Goal: Understand process/instructions: Learn how to perform a task or action

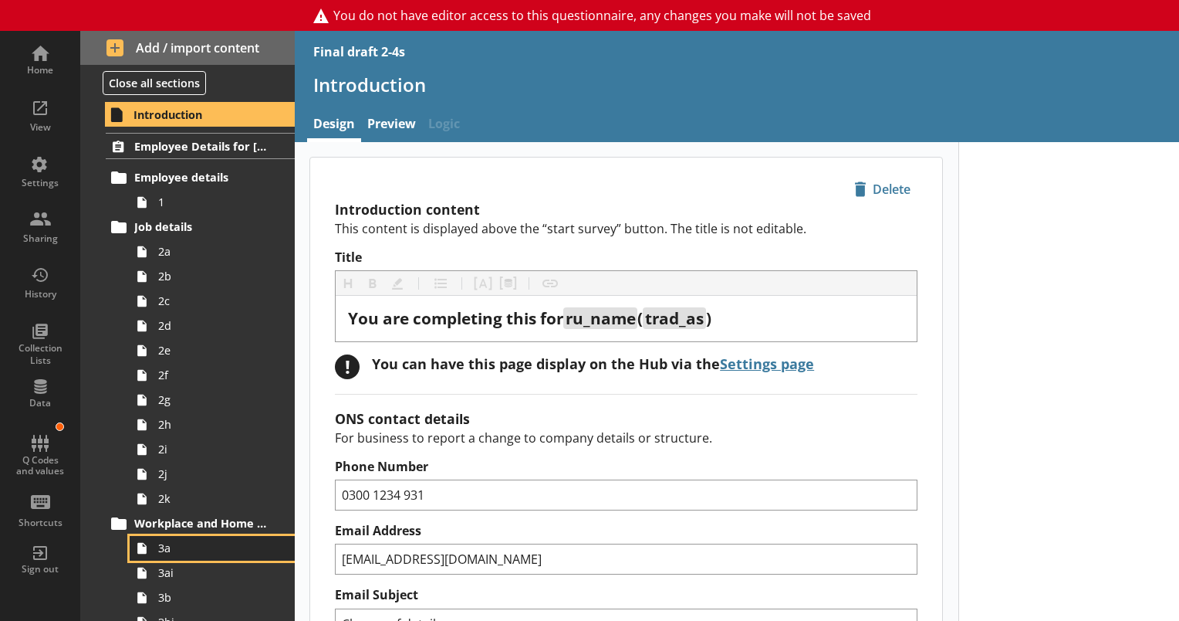
click at [167, 554] on link "3a" at bounding box center [212, 548] width 165 height 25
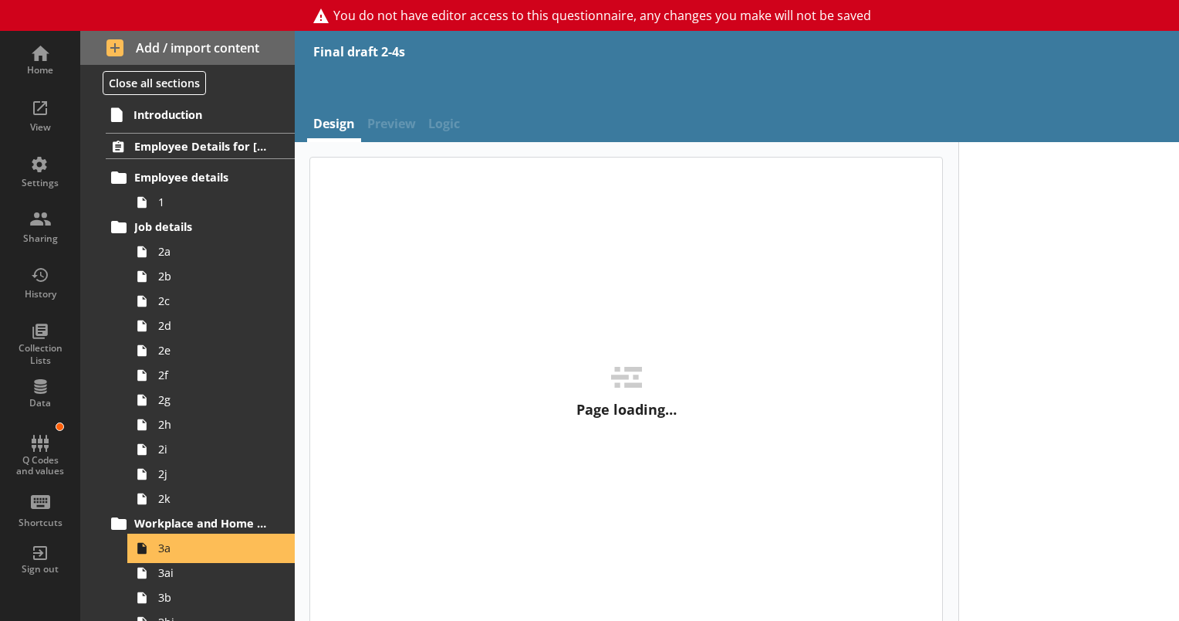
type textarea "x"
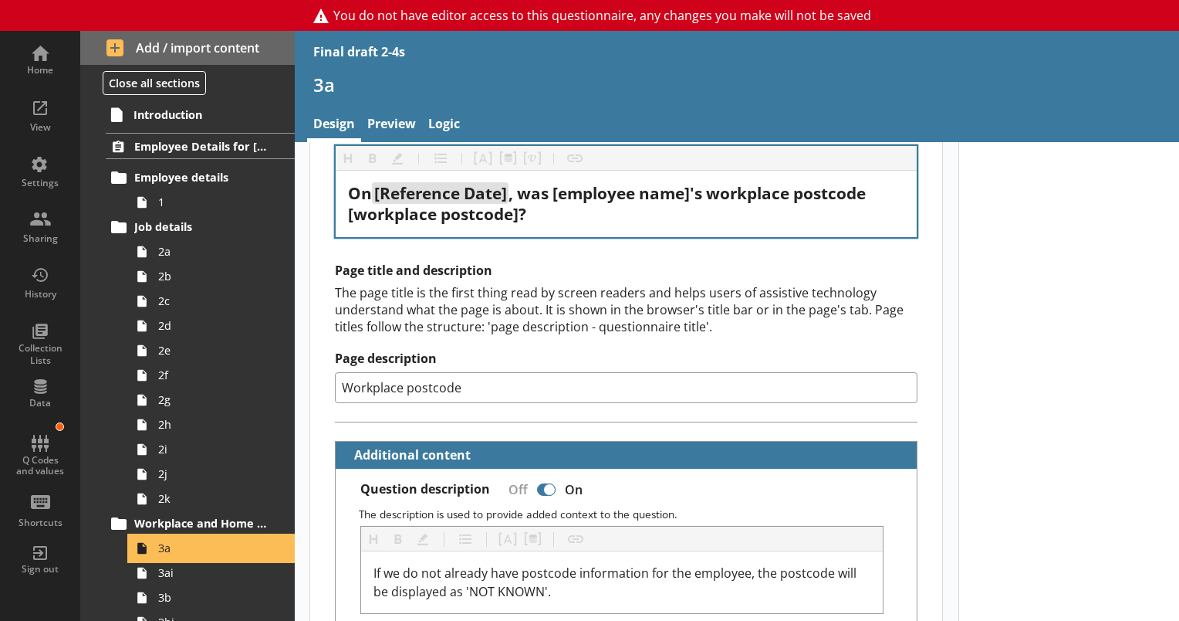
scroll to position [77, 0]
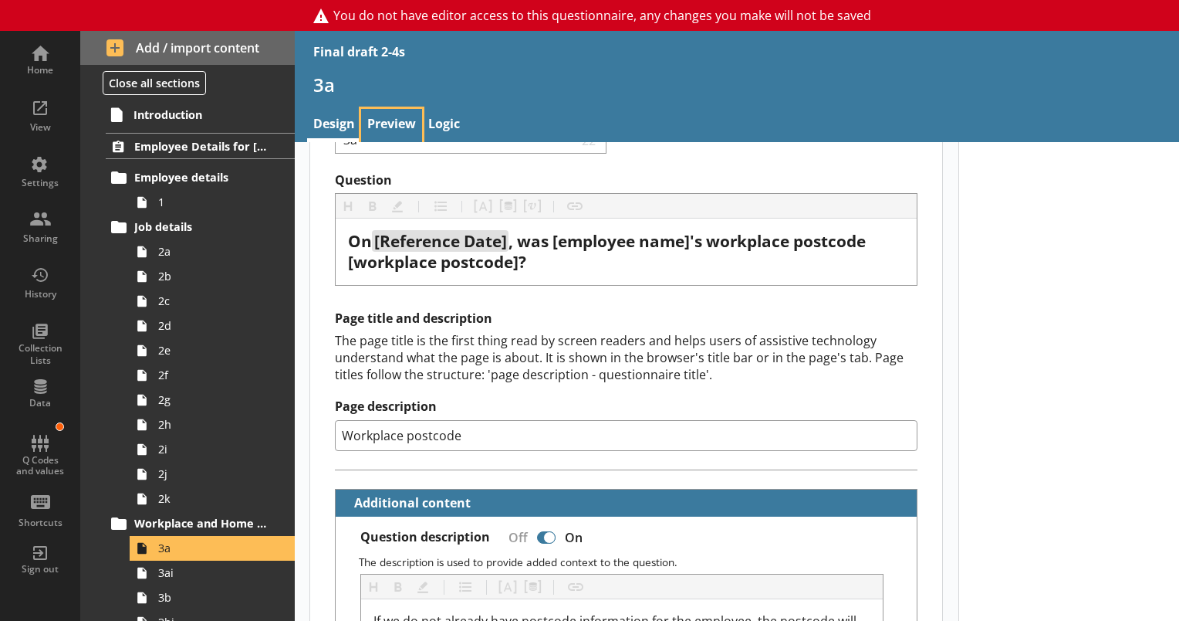
click at [400, 120] on link "Preview" at bounding box center [391, 125] width 61 height 33
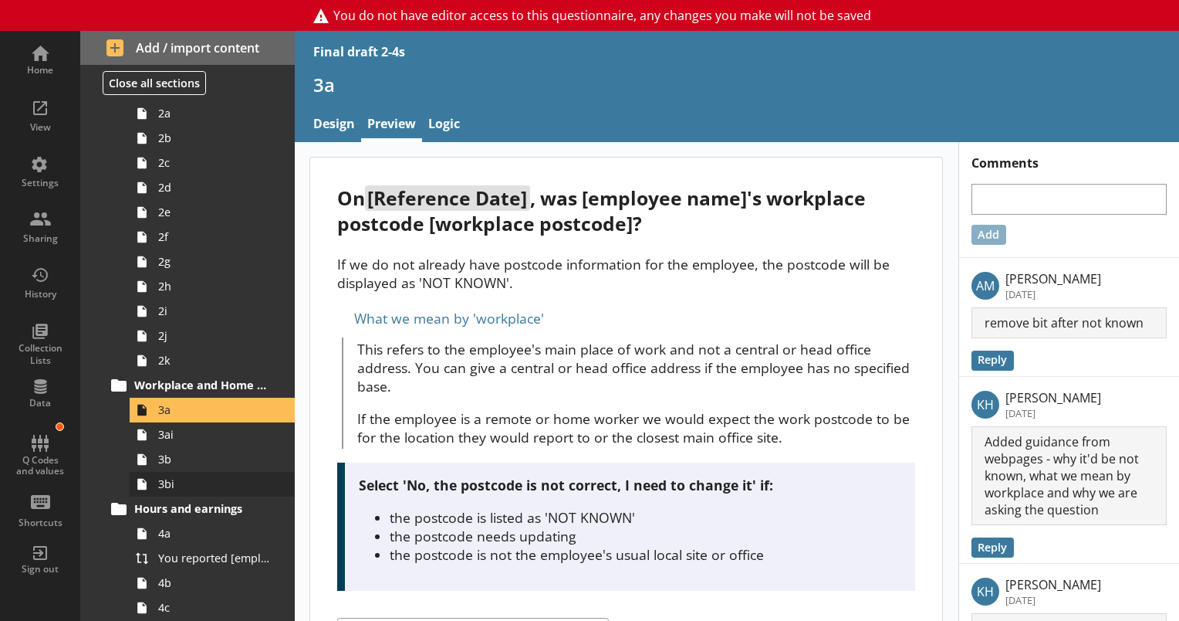
scroll to position [154, 0]
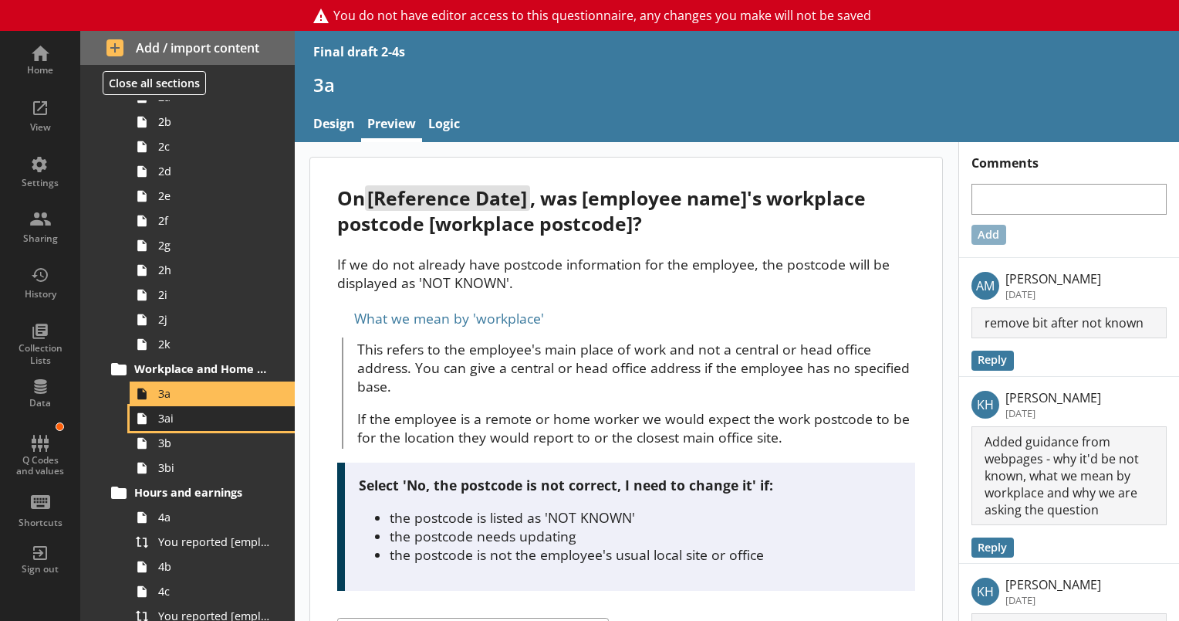
click at [170, 420] on span "3ai" at bounding box center [216, 418] width 116 height 15
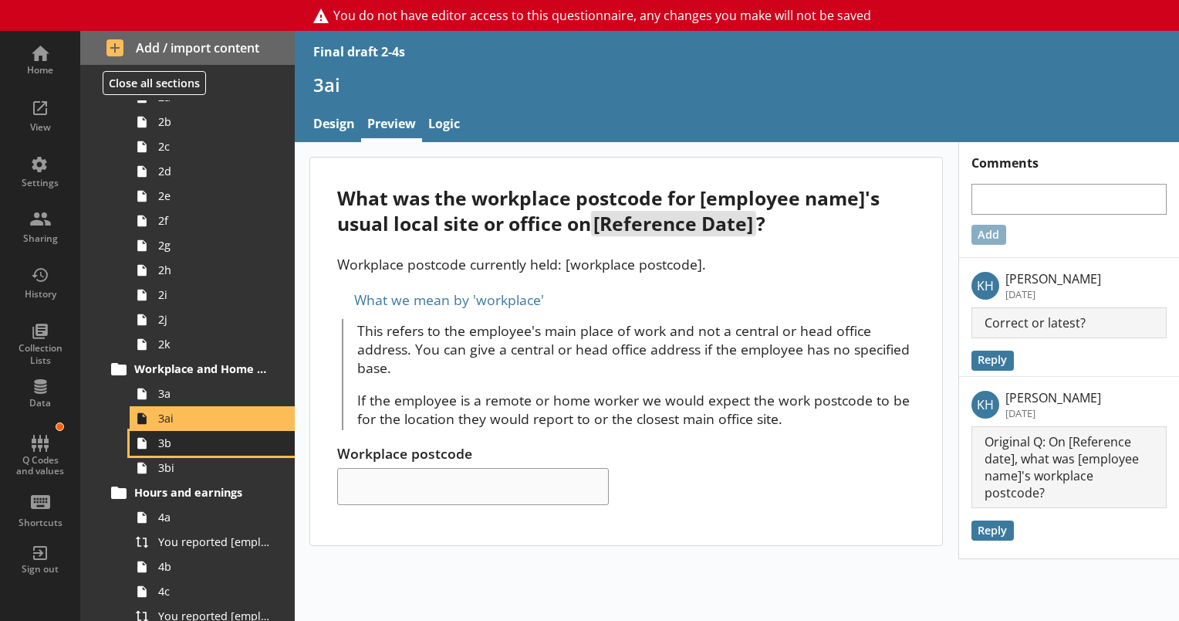
click at [163, 448] on span "3b" at bounding box center [216, 442] width 116 height 15
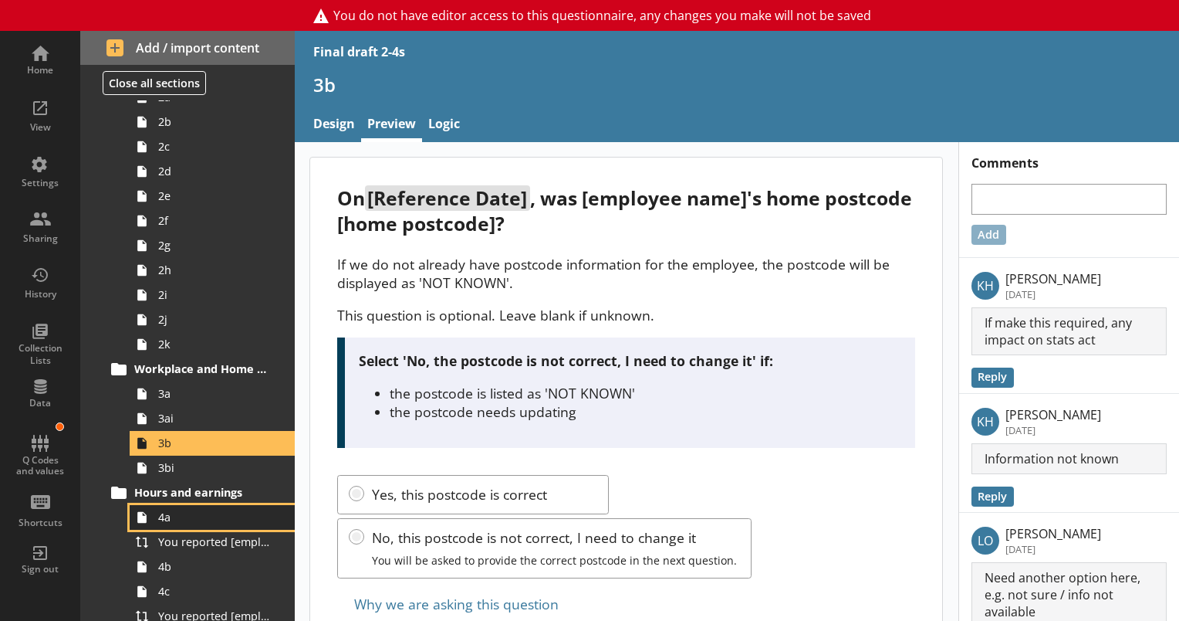
click at [162, 522] on span "4a" at bounding box center [216, 516] width 116 height 15
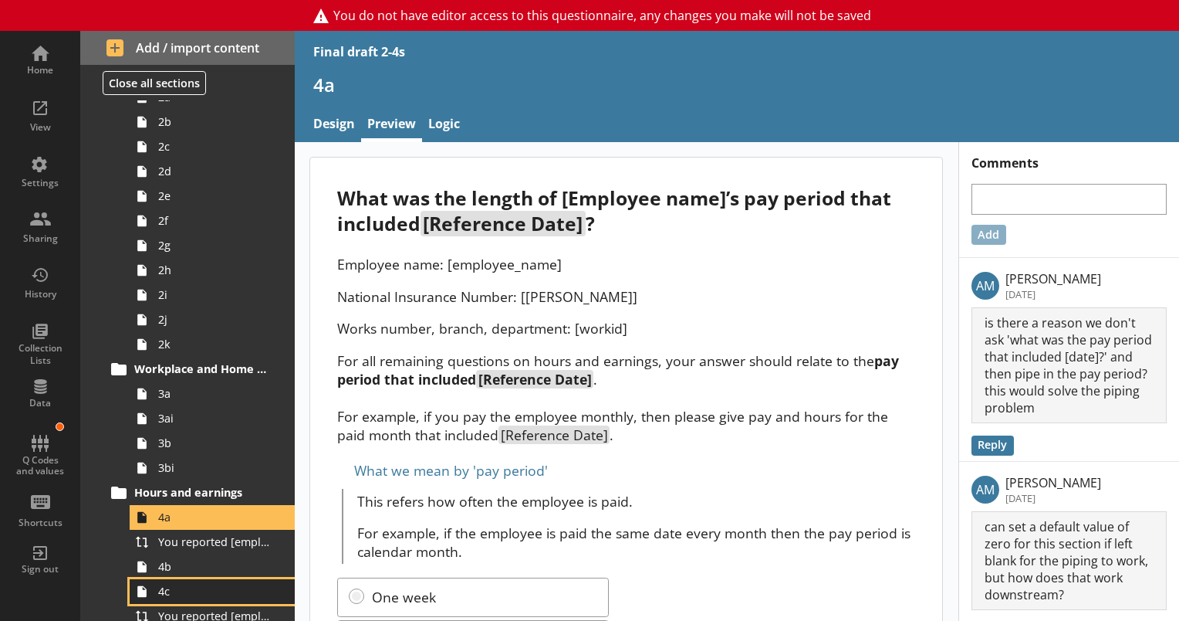
click at [178, 579] on link "4c" at bounding box center [212, 591] width 165 height 25
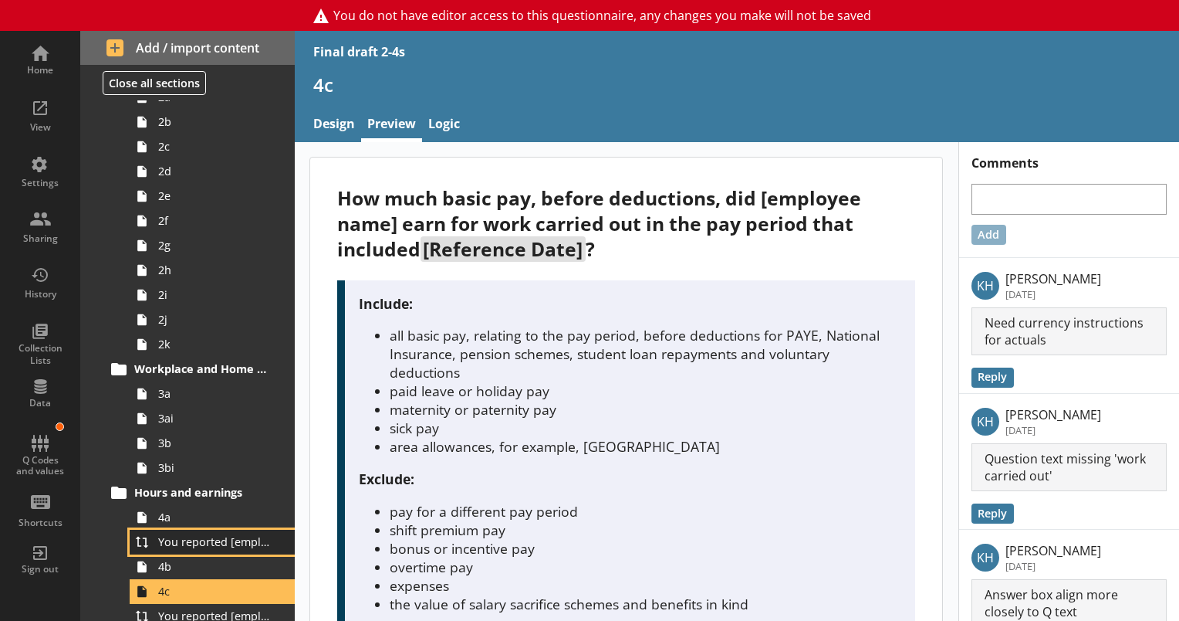
click at [181, 549] on link "You reported [employee name]'s pay period that included [Reference Date] to be …" at bounding box center [212, 541] width 165 height 25
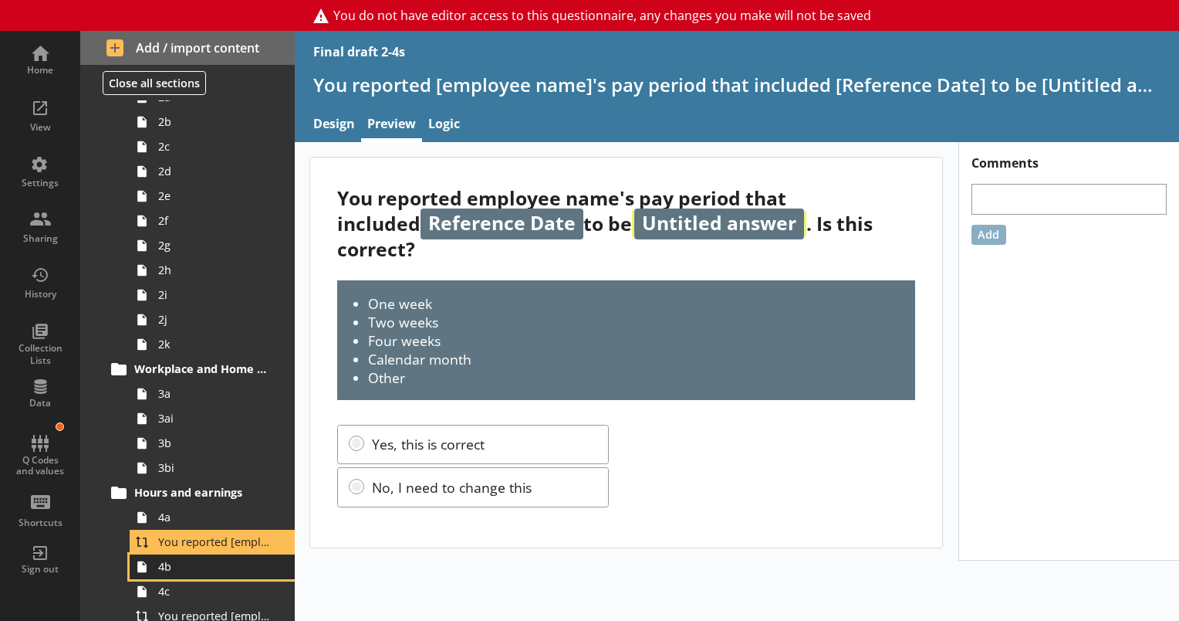
click at [187, 569] on span "4b" at bounding box center [216, 566] width 116 height 15
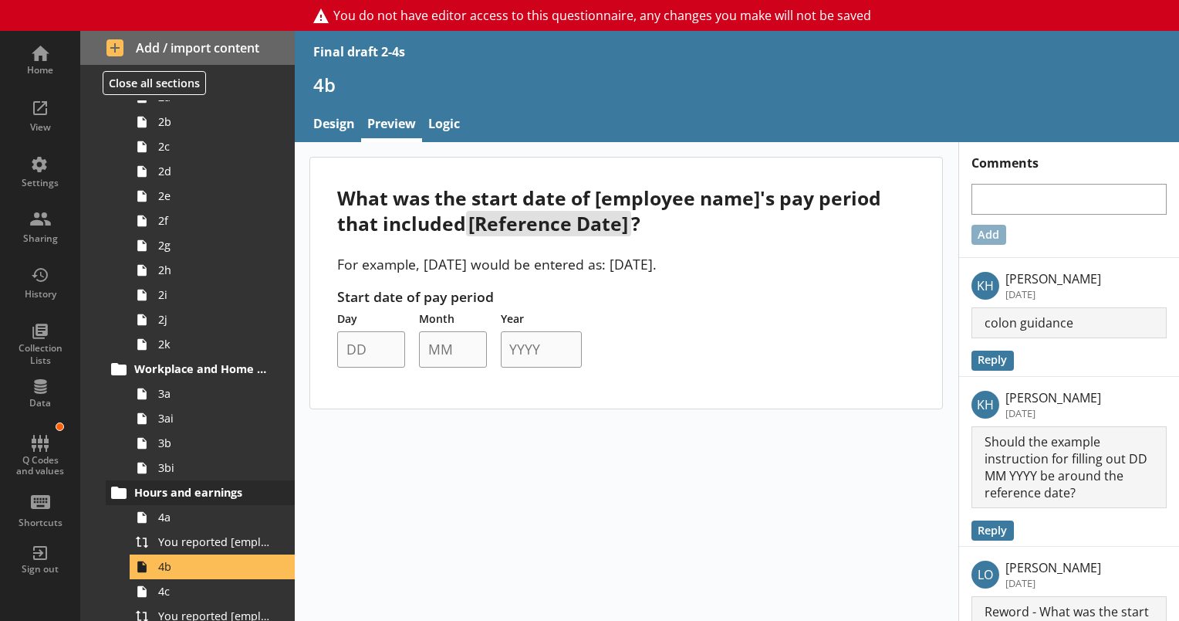
scroll to position [232, 0]
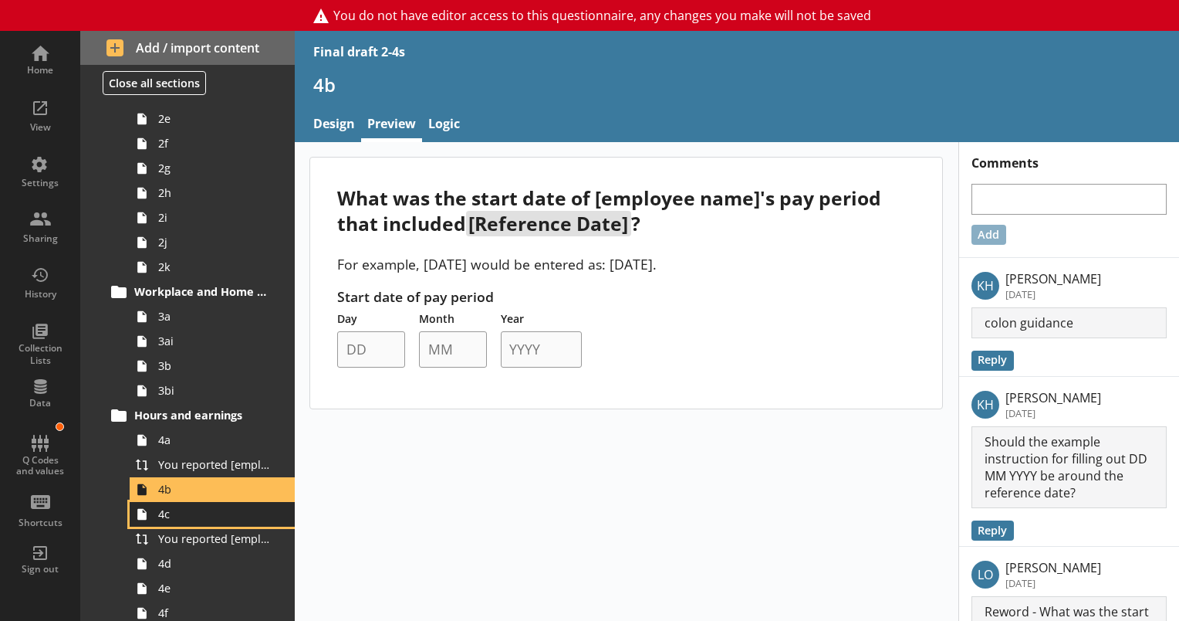
click at [170, 517] on span "4c" at bounding box center [216, 513] width 116 height 15
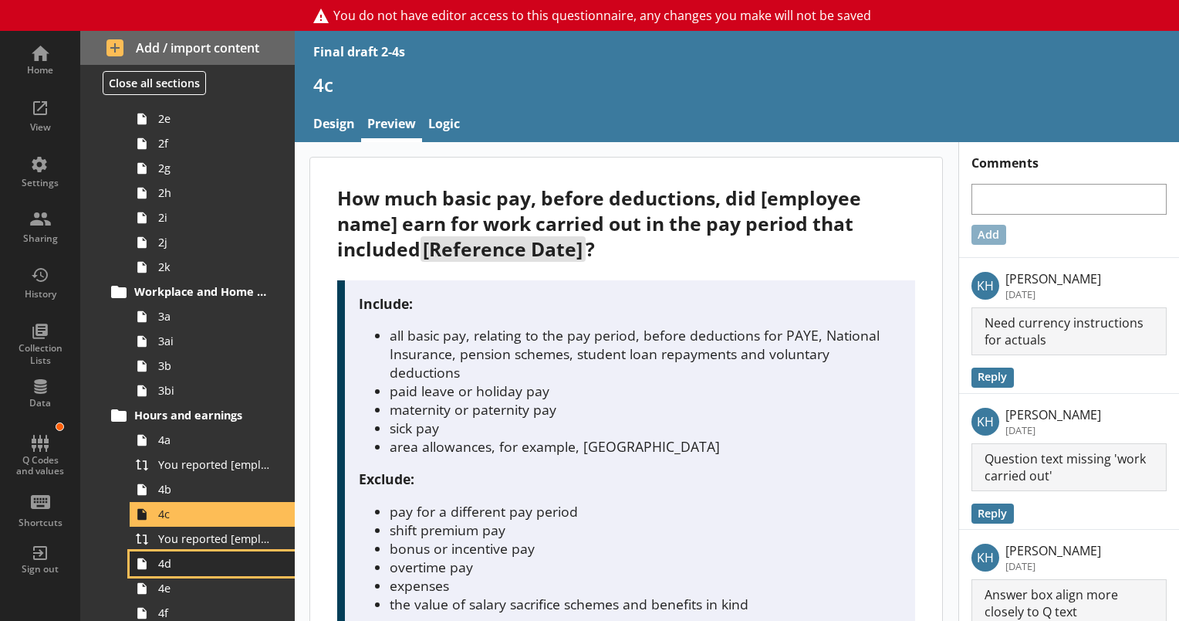
click at [191, 563] on span "4d" at bounding box center [216, 563] width 116 height 15
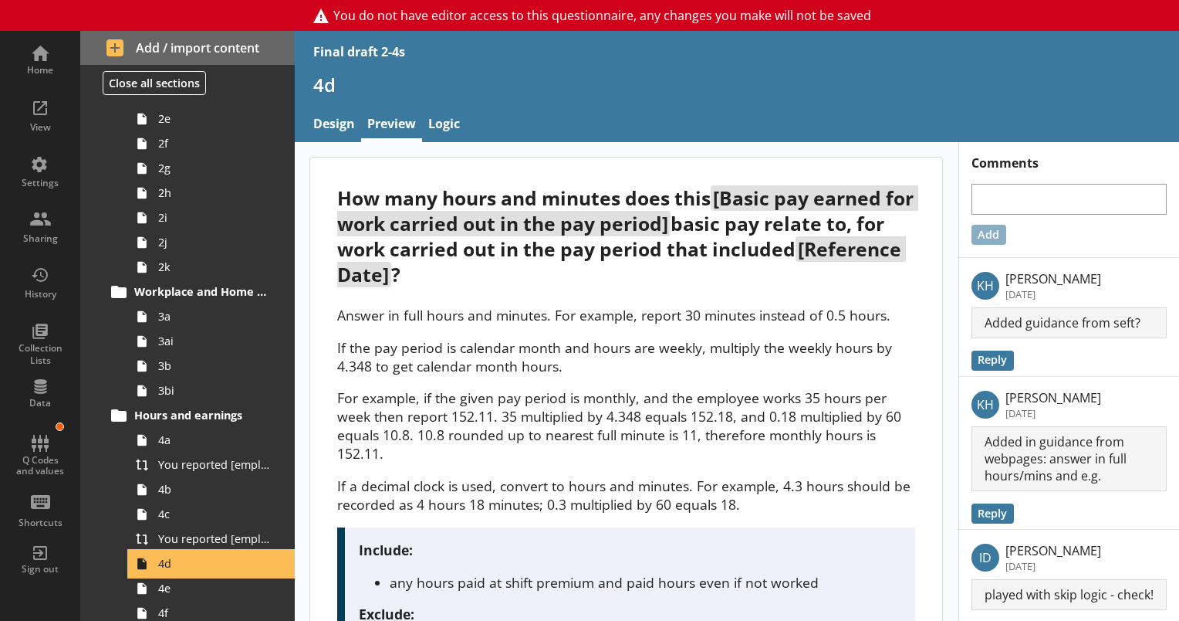
scroll to position [77, 0]
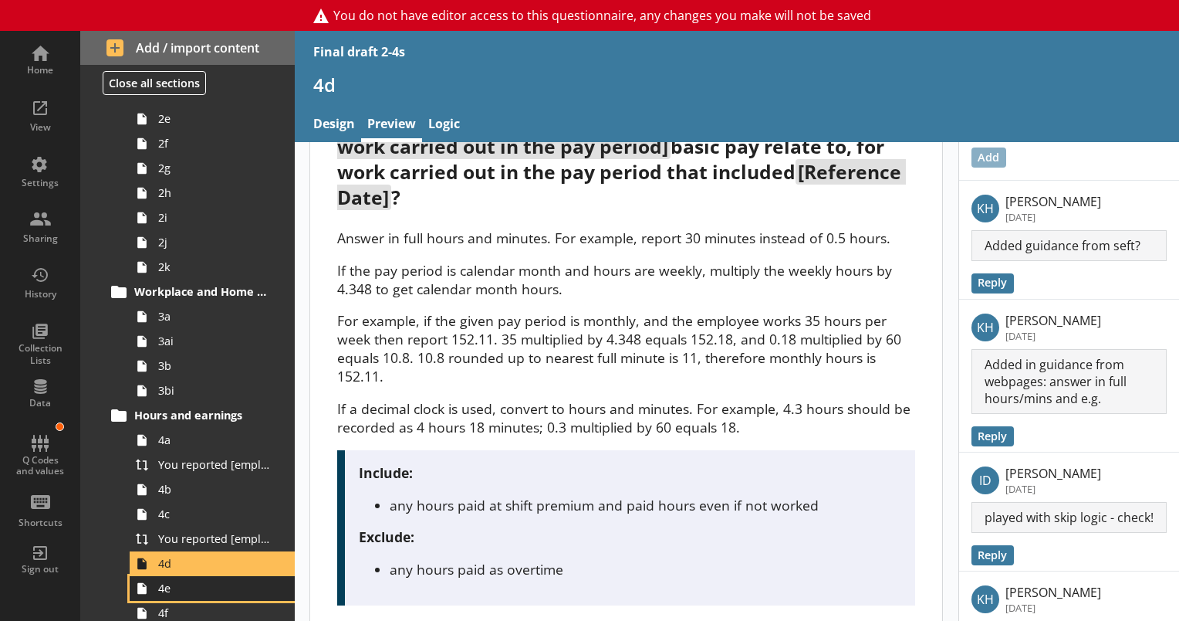
click at [179, 593] on span "4e" at bounding box center [216, 587] width 116 height 15
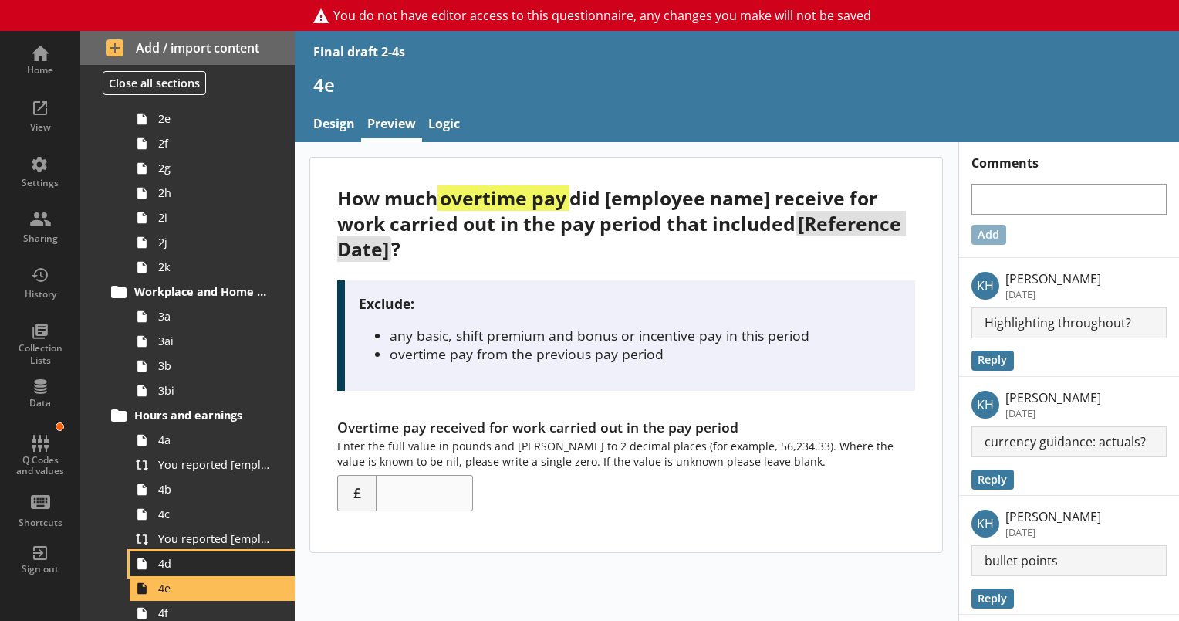
click at [193, 567] on span "4d" at bounding box center [216, 563] width 116 height 15
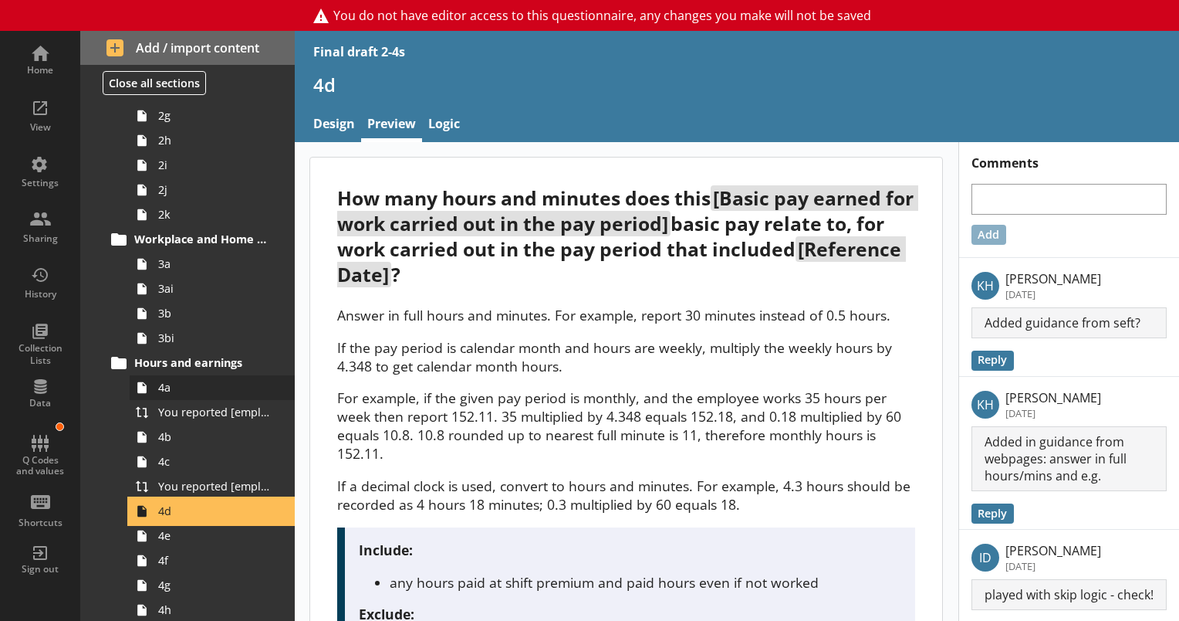
scroll to position [386, 0]
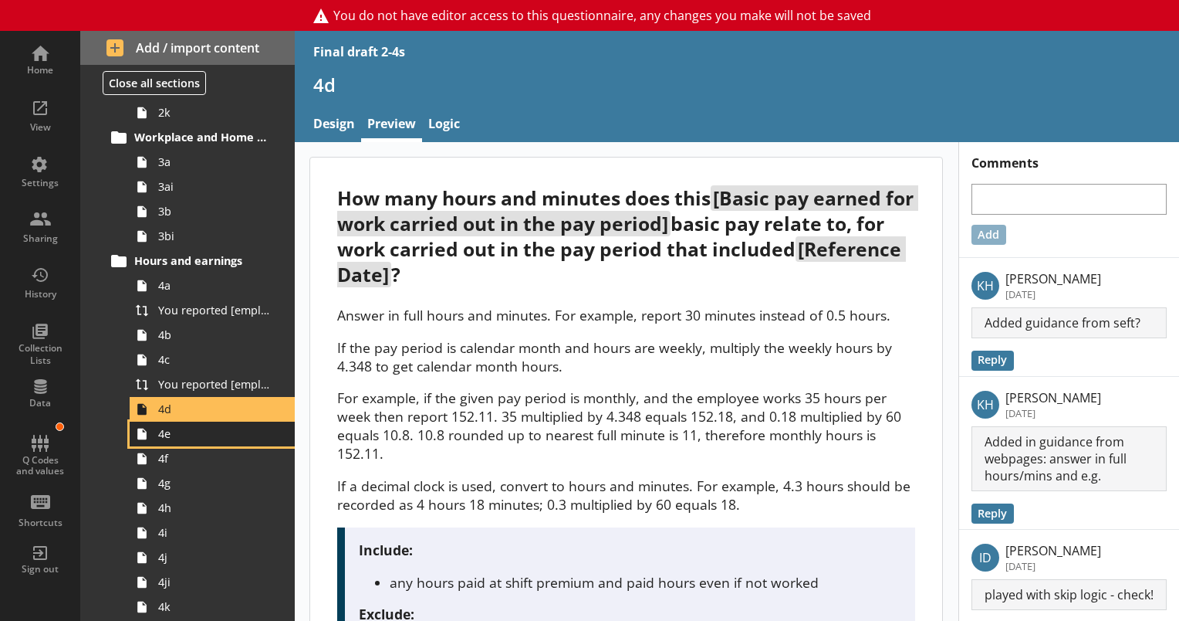
click at [179, 440] on link "4e" at bounding box center [212, 433] width 165 height 25
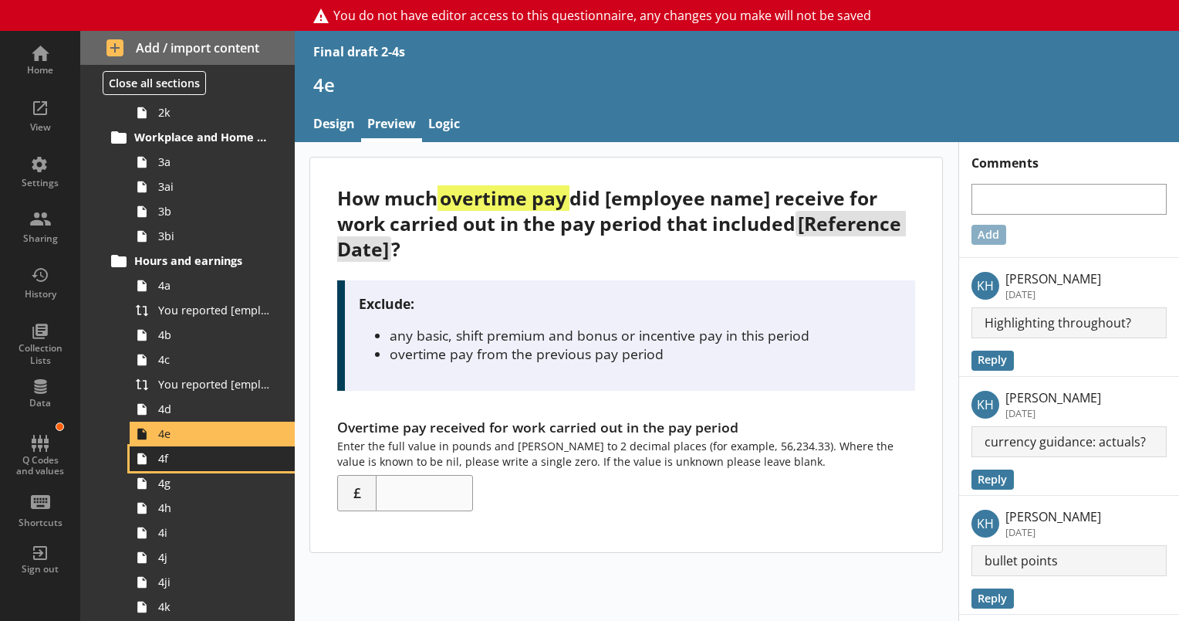
click at [179, 461] on span "4f" at bounding box center [216, 458] width 116 height 15
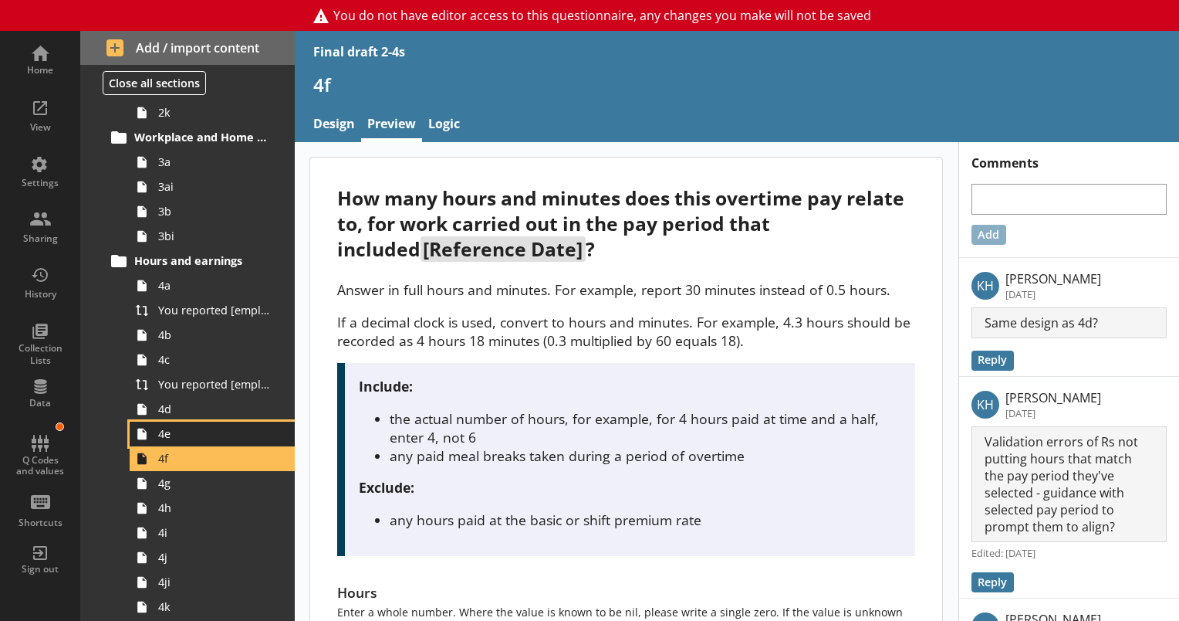
click at [186, 438] on span "4e" at bounding box center [216, 433] width 116 height 15
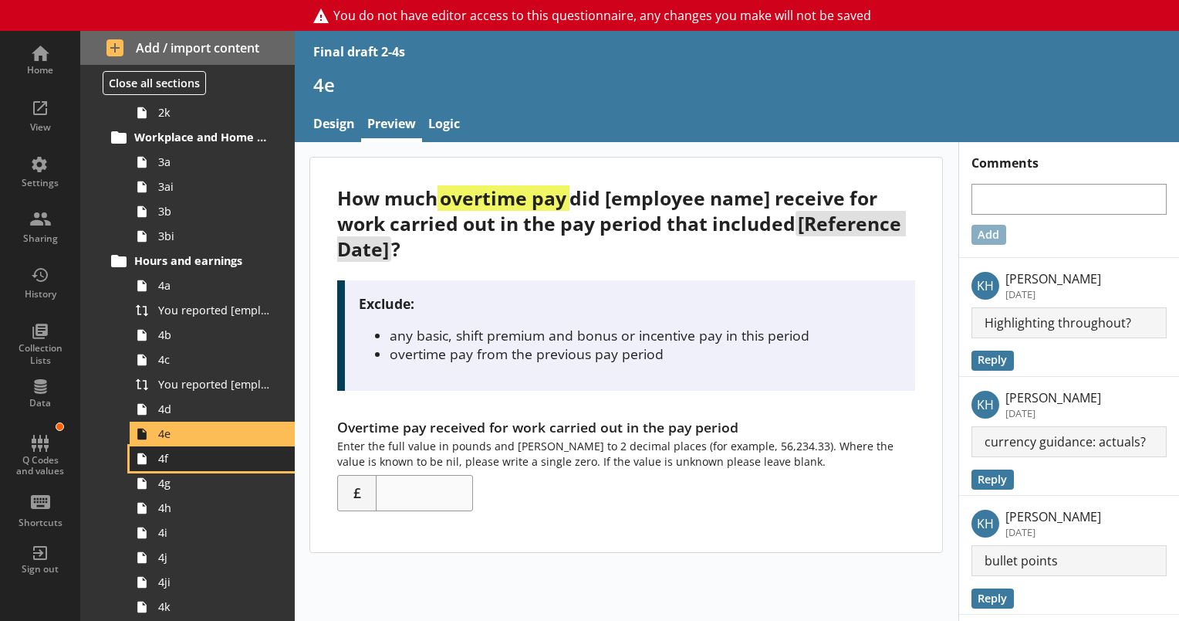
click at [169, 464] on span "4f" at bounding box center [216, 458] width 116 height 15
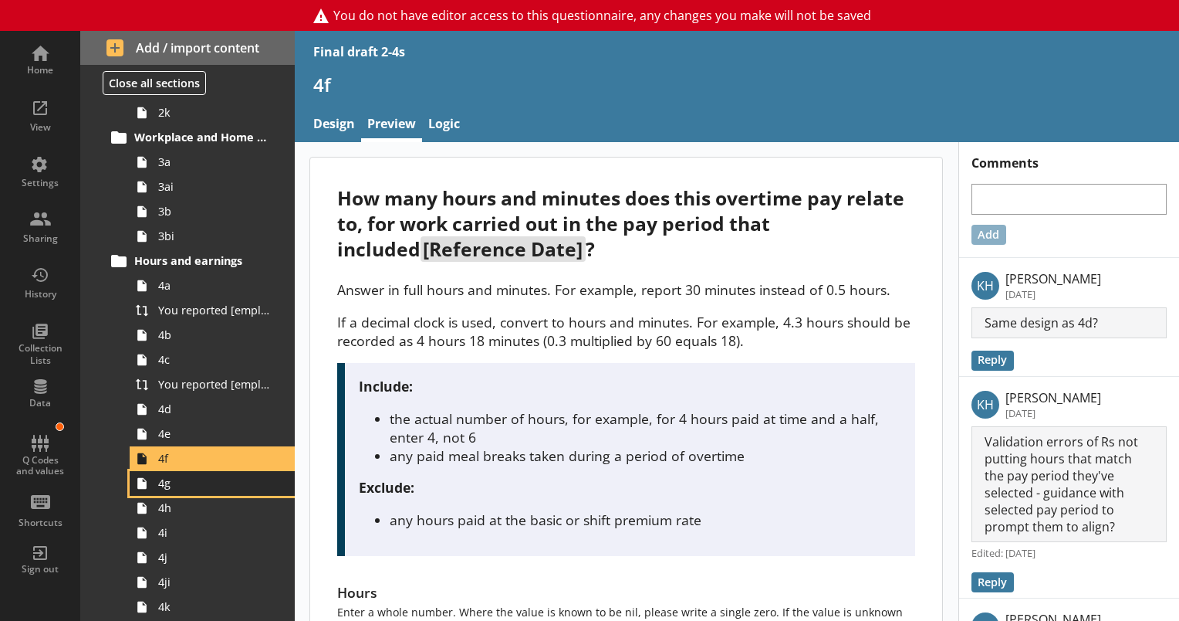
click at [173, 484] on span "4g" at bounding box center [216, 482] width 116 height 15
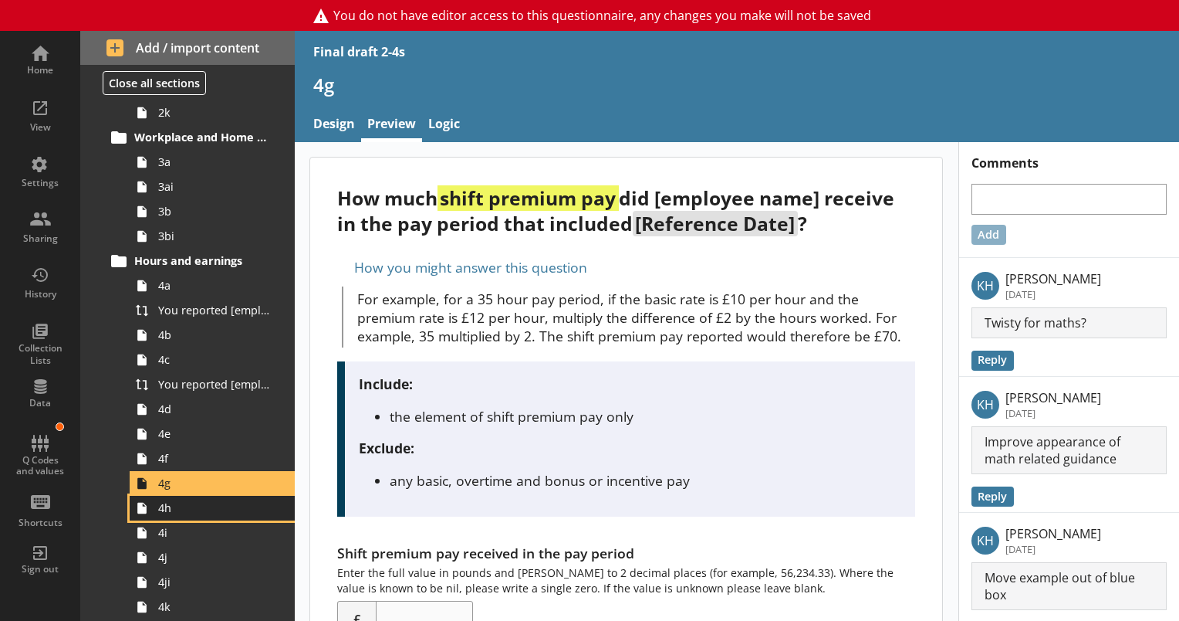
click at [182, 509] on span "4h" at bounding box center [216, 507] width 116 height 15
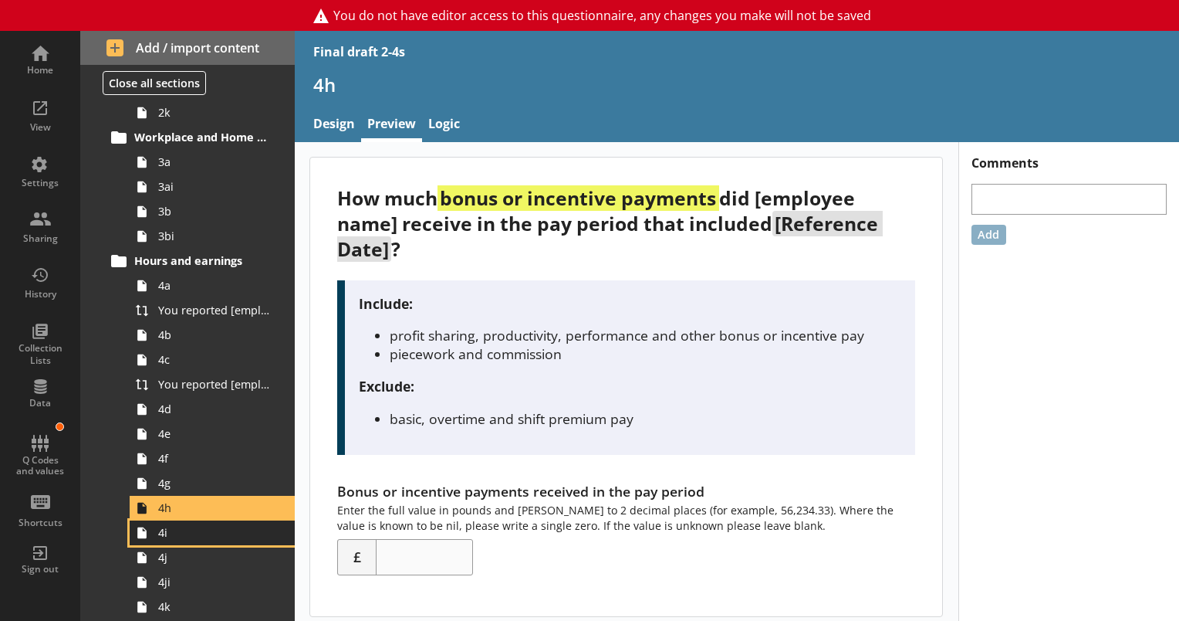
click at [161, 539] on link "4i" at bounding box center [212, 532] width 165 height 25
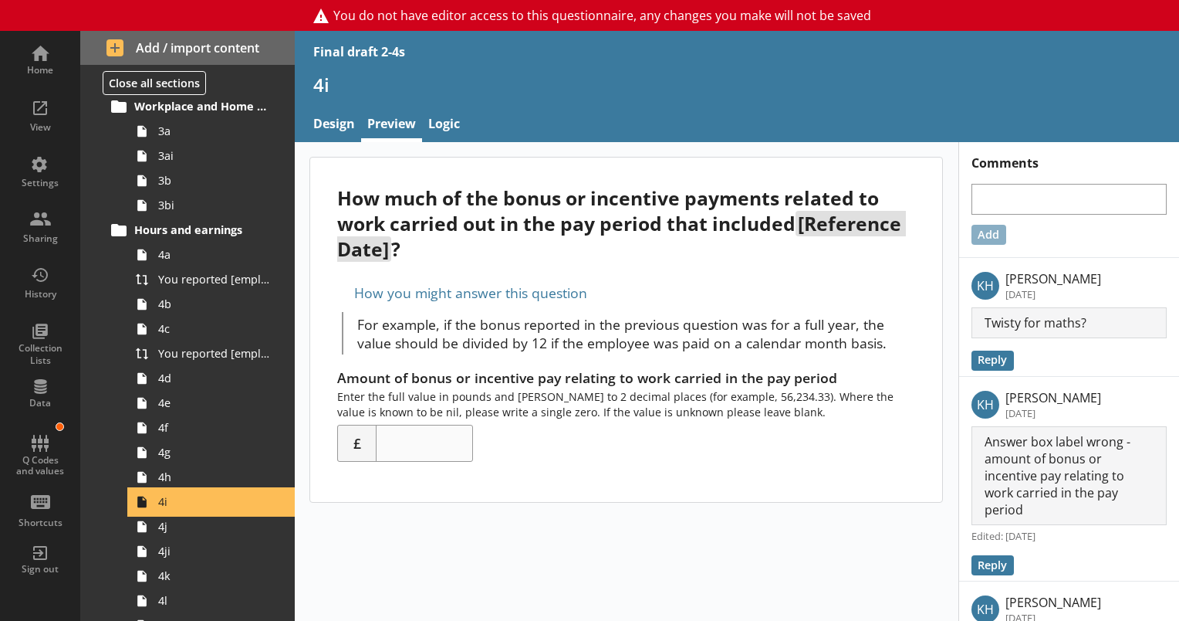
scroll to position [386, 0]
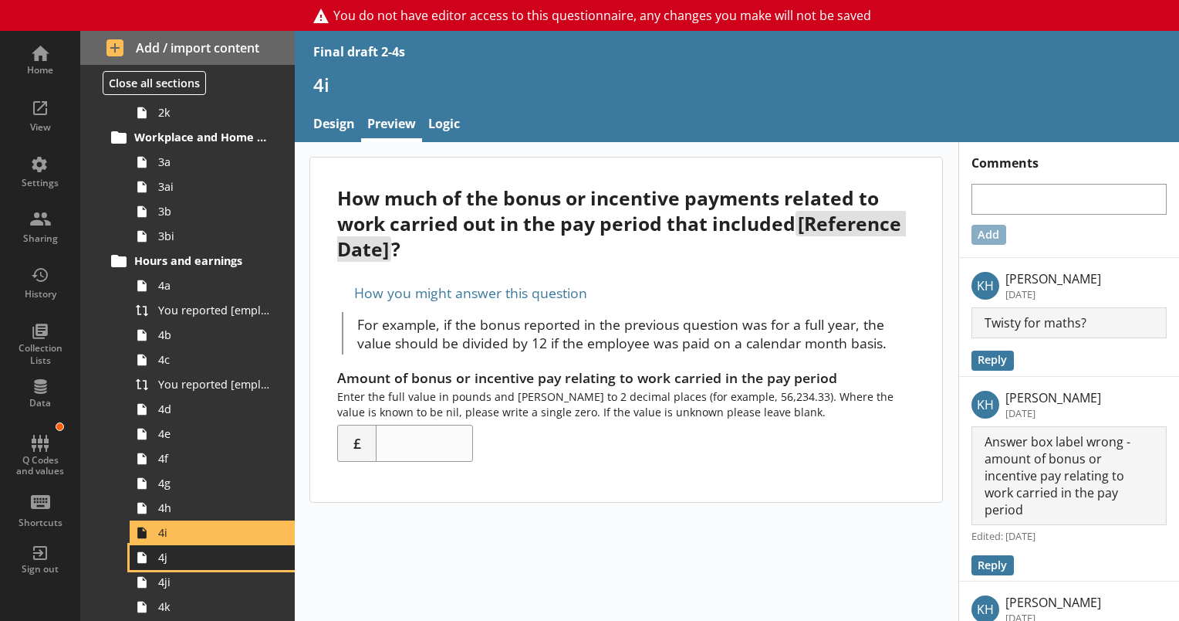
click at [179, 565] on link "4j" at bounding box center [212, 557] width 165 height 25
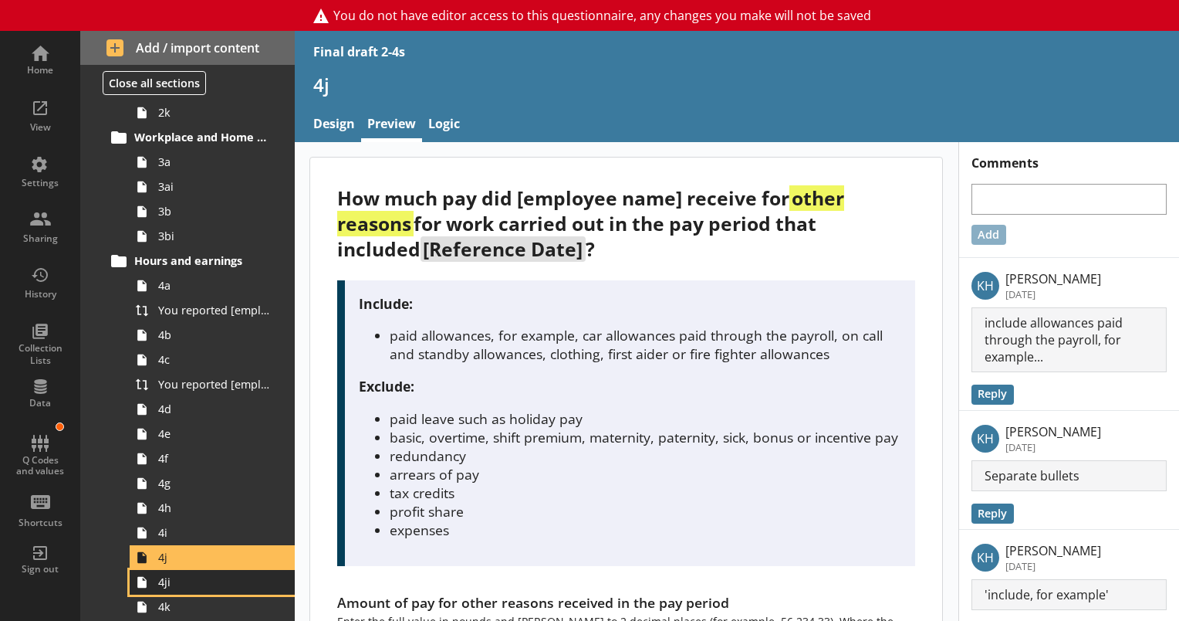
click at [177, 589] on link "4ji" at bounding box center [212, 582] width 165 height 25
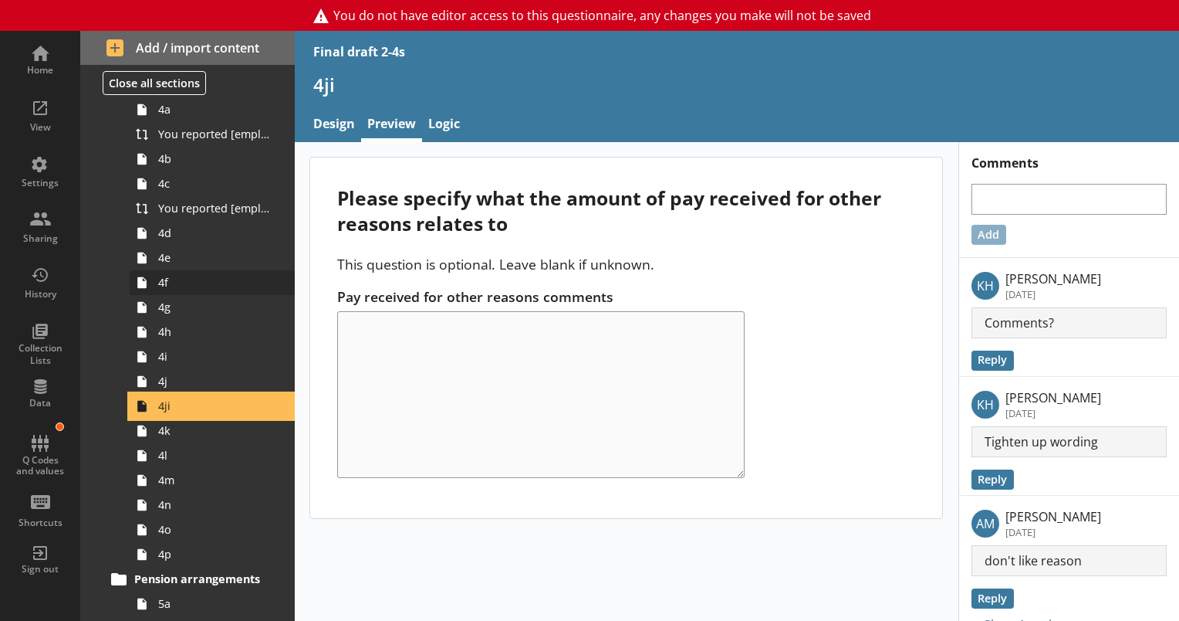
scroll to position [617, 0]
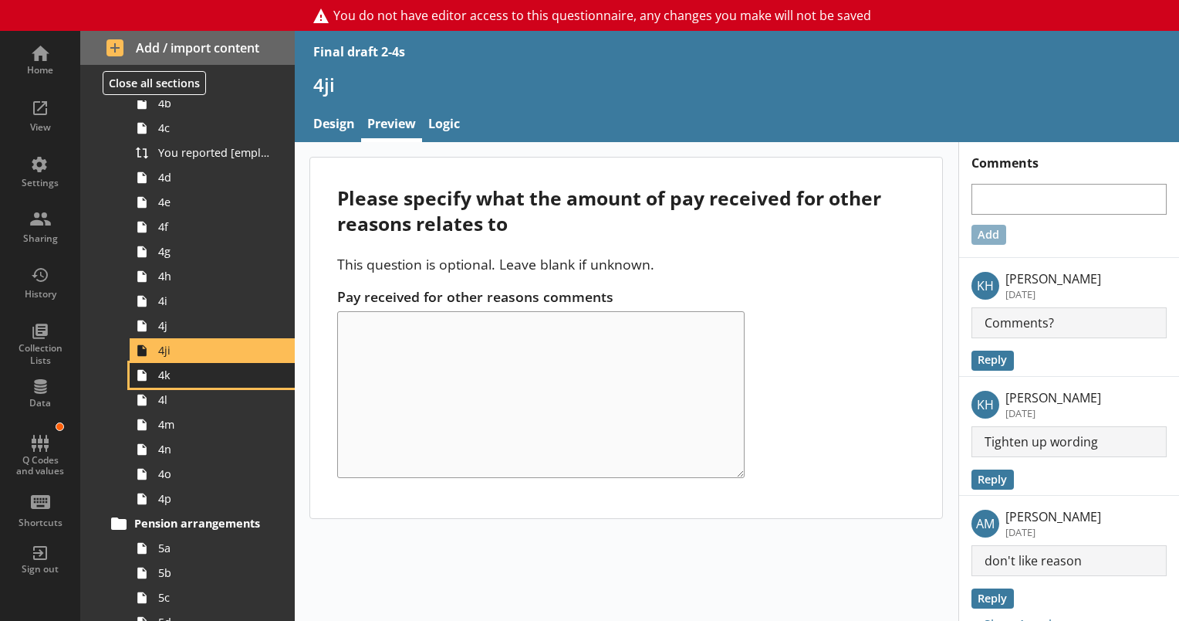
click at [181, 379] on span "4k" at bounding box center [216, 374] width 116 height 15
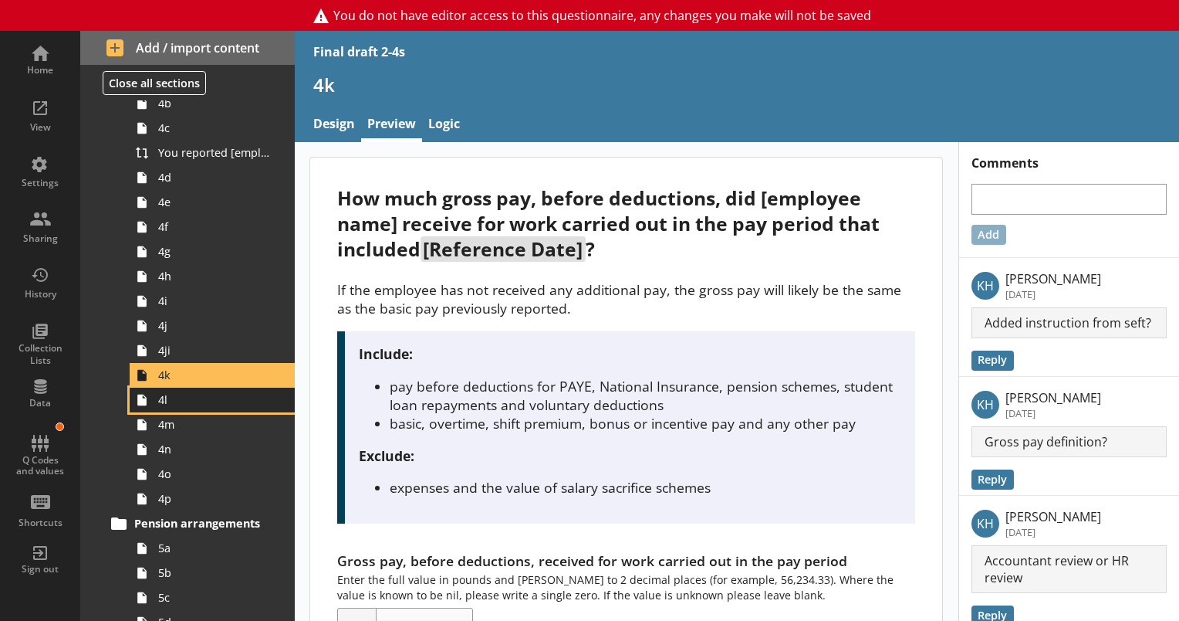
click at [164, 401] on span "4l" at bounding box center [216, 399] width 116 height 15
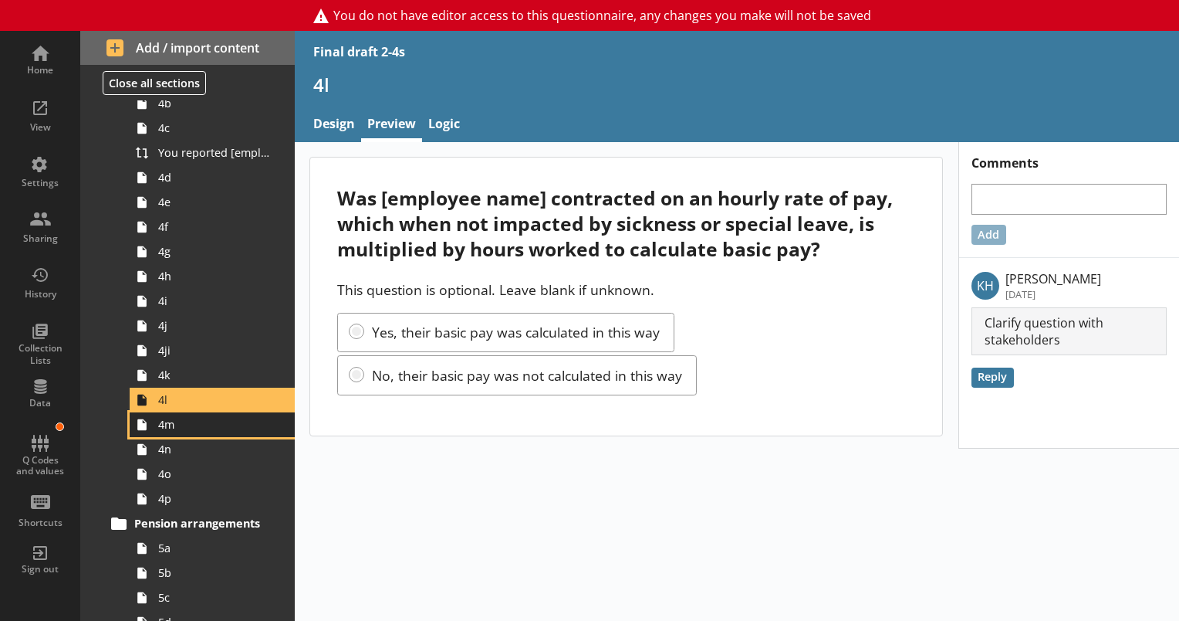
click at [166, 431] on link "4m" at bounding box center [212, 424] width 165 height 25
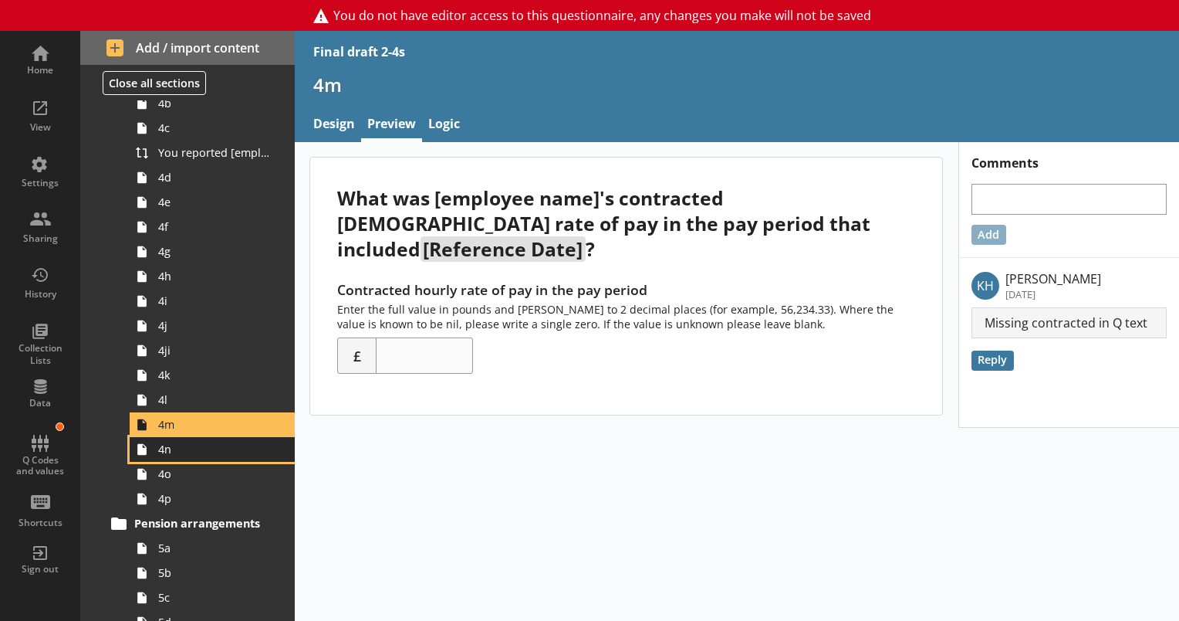
click at [167, 455] on span "4n" at bounding box center [216, 448] width 116 height 15
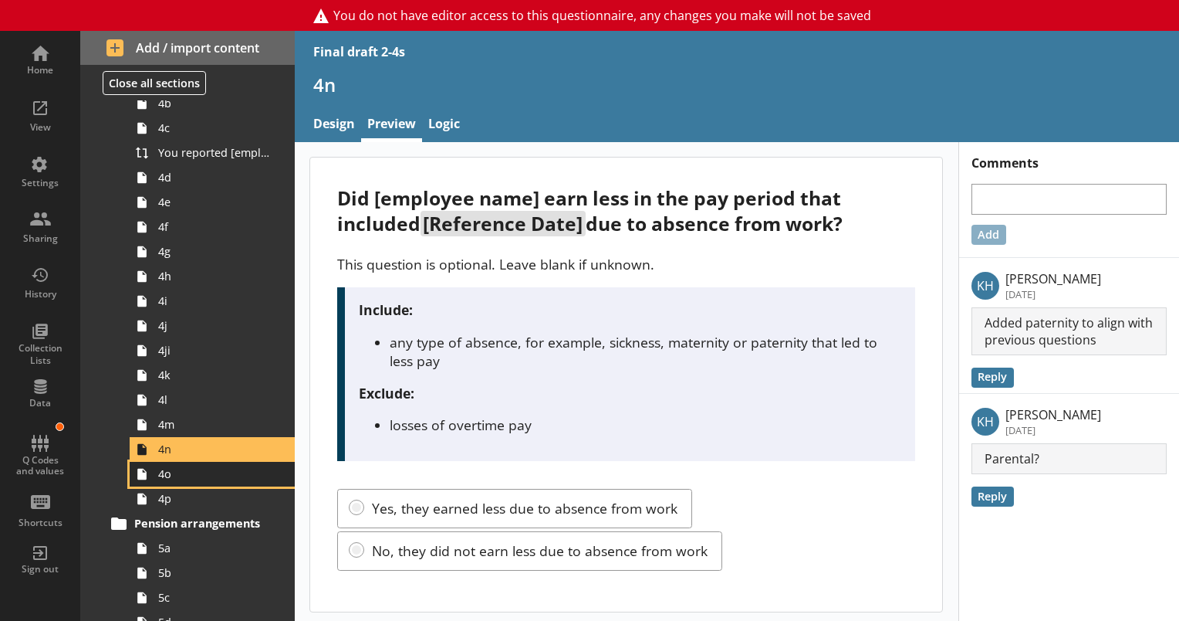
click at [173, 477] on span "4o" at bounding box center [216, 473] width 116 height 15
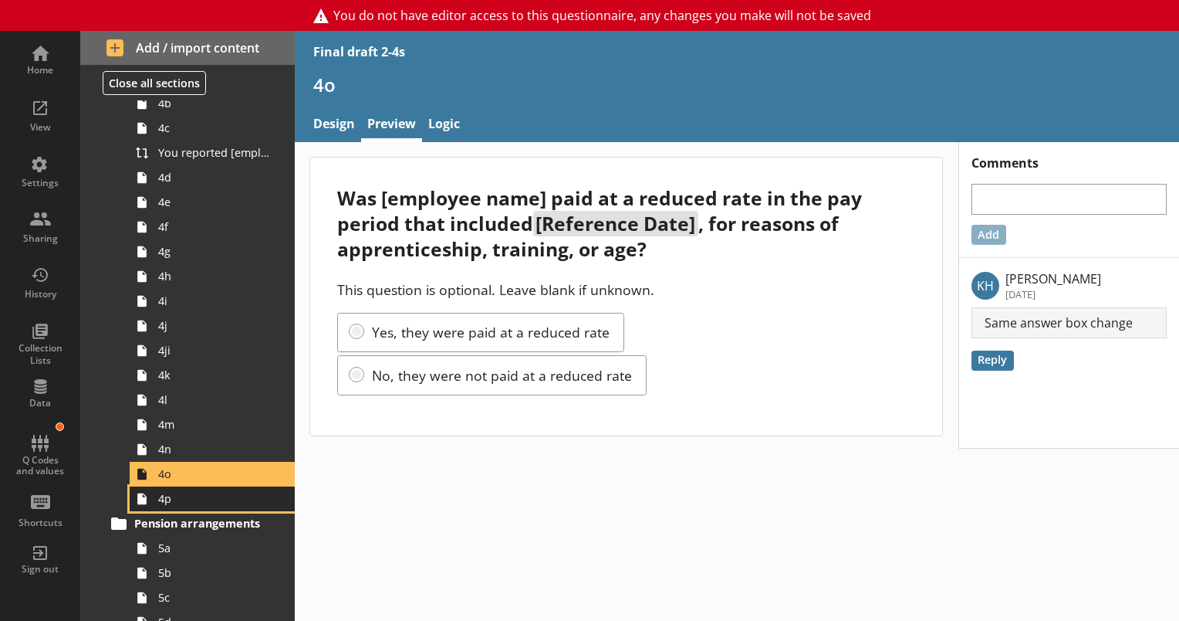
click at [161, 509] on link "4p" at bounding box center [212, 498] width 165 height 25
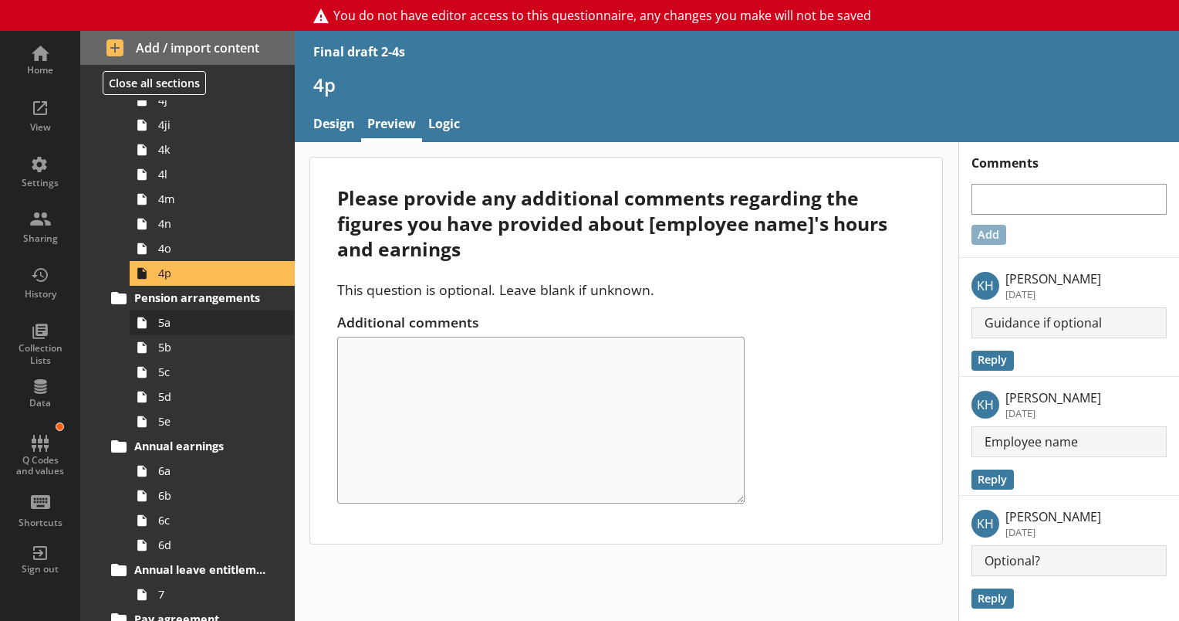
scroll to position [926, 0]
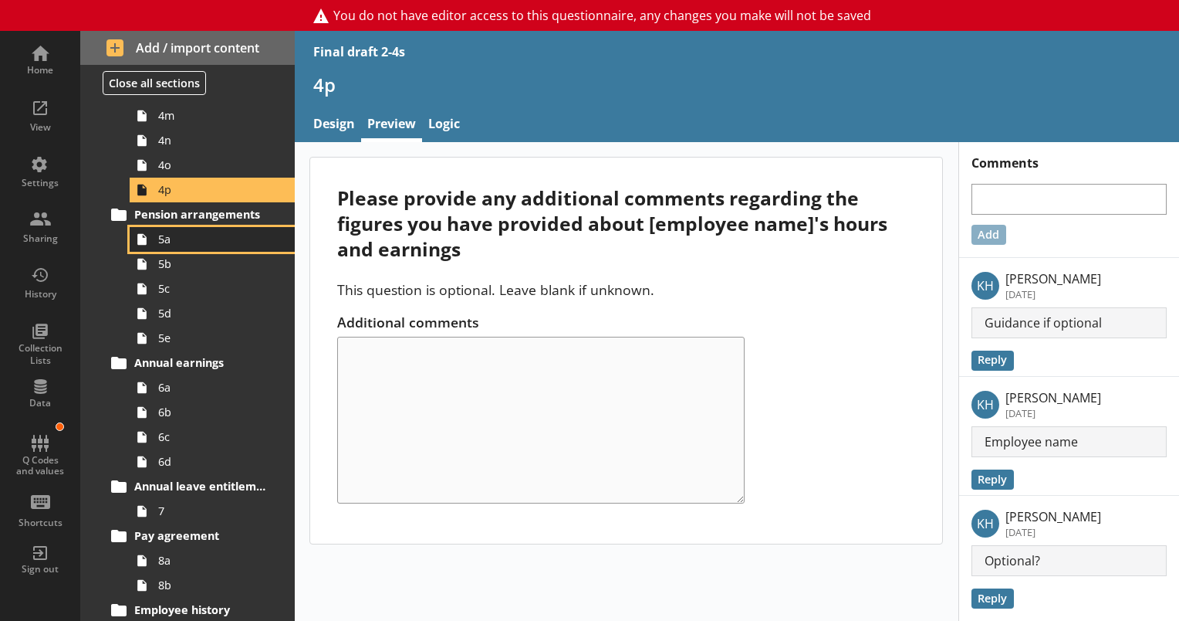
click at [163, 241] on span "5a" at bounding box center [216, 239] width 116 height 15
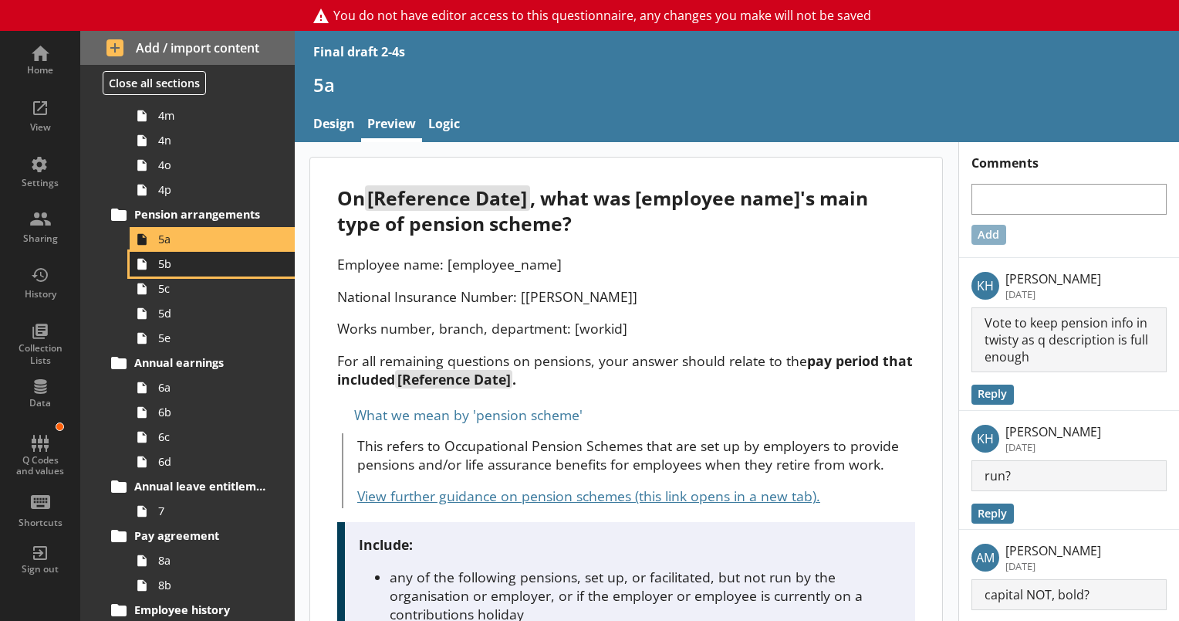
click at [161, 272] on link "5b" at bounding box center [212, 264] width 165 height 25
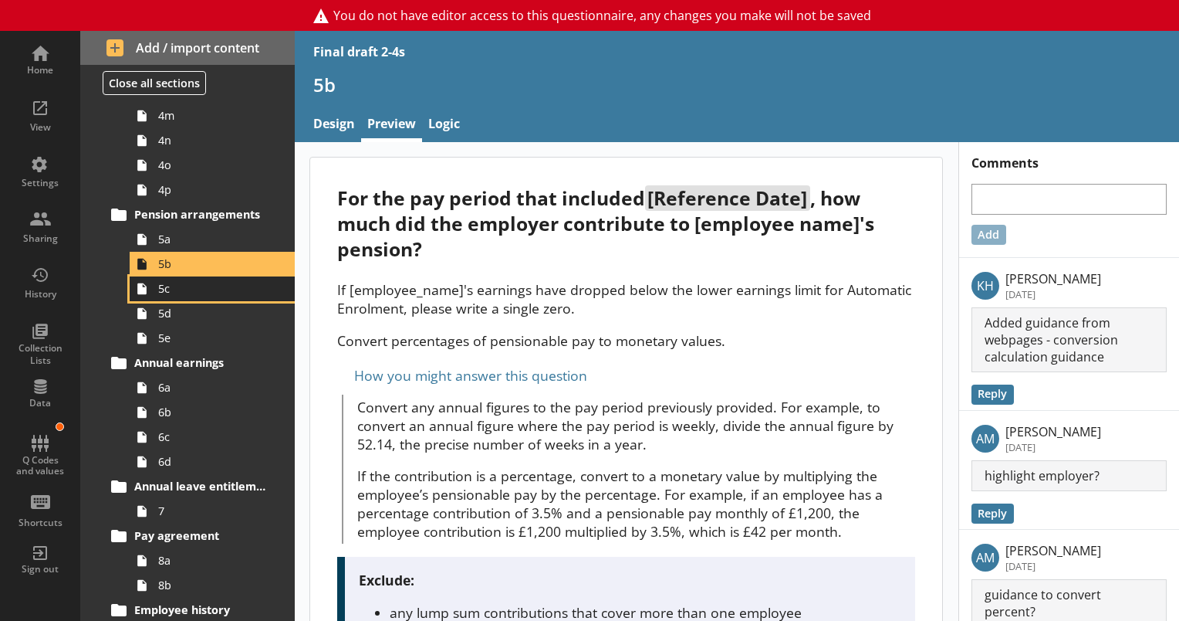
click at [157, 289] on link "5c" at bounding box center [212, 288] width 165 height 25
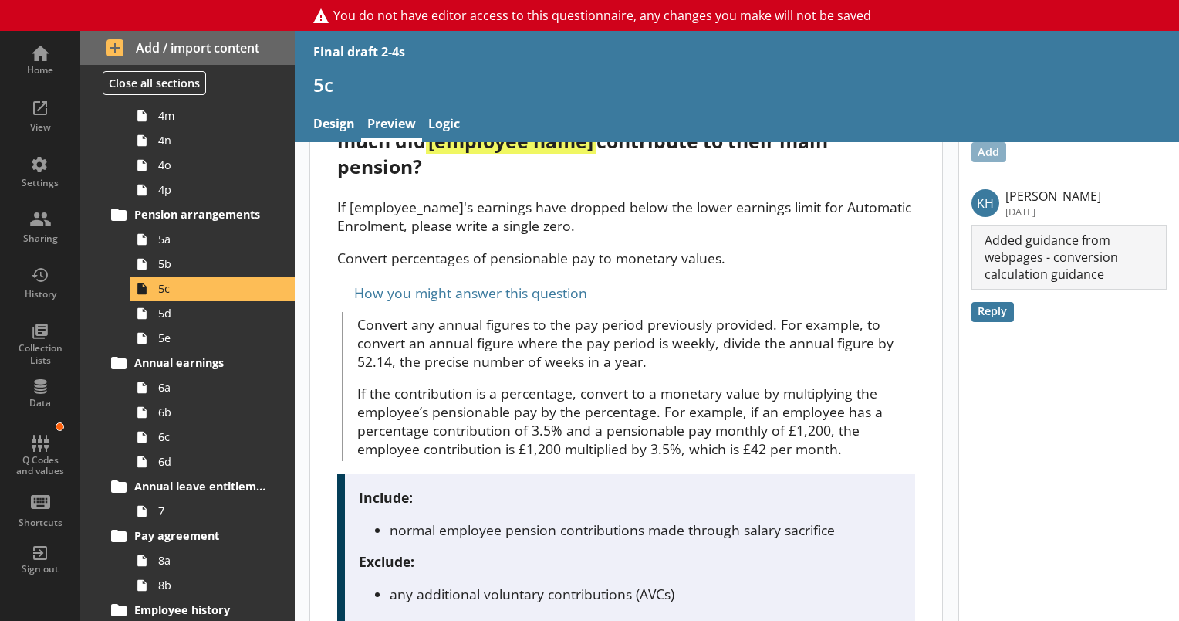
scroll to position [77, 0]
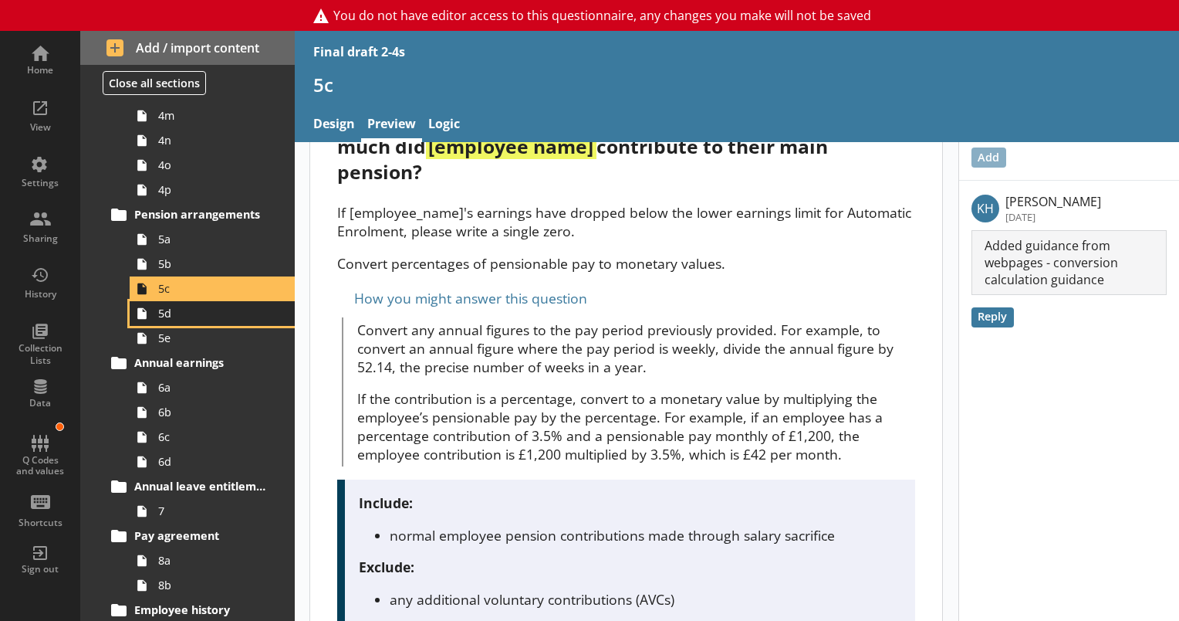
click at [154, 321] on icon at bounding box center [142, 313] width 25 height 25
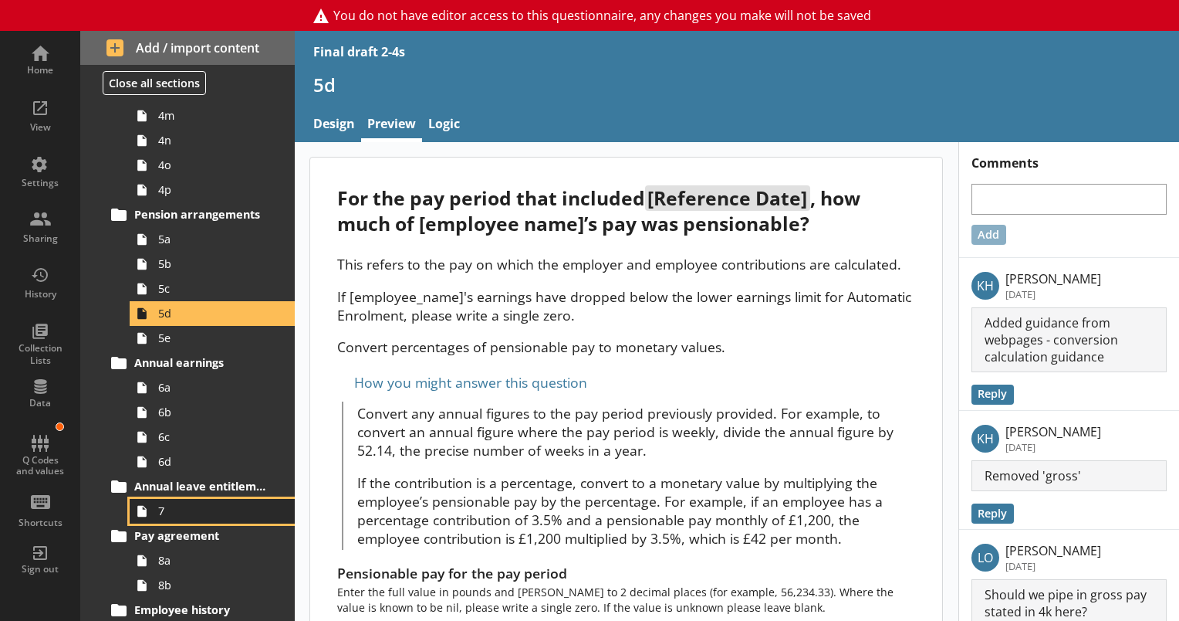
click at [169, 519] on link "7" at bounding box center [212, 511] width 165 height 25
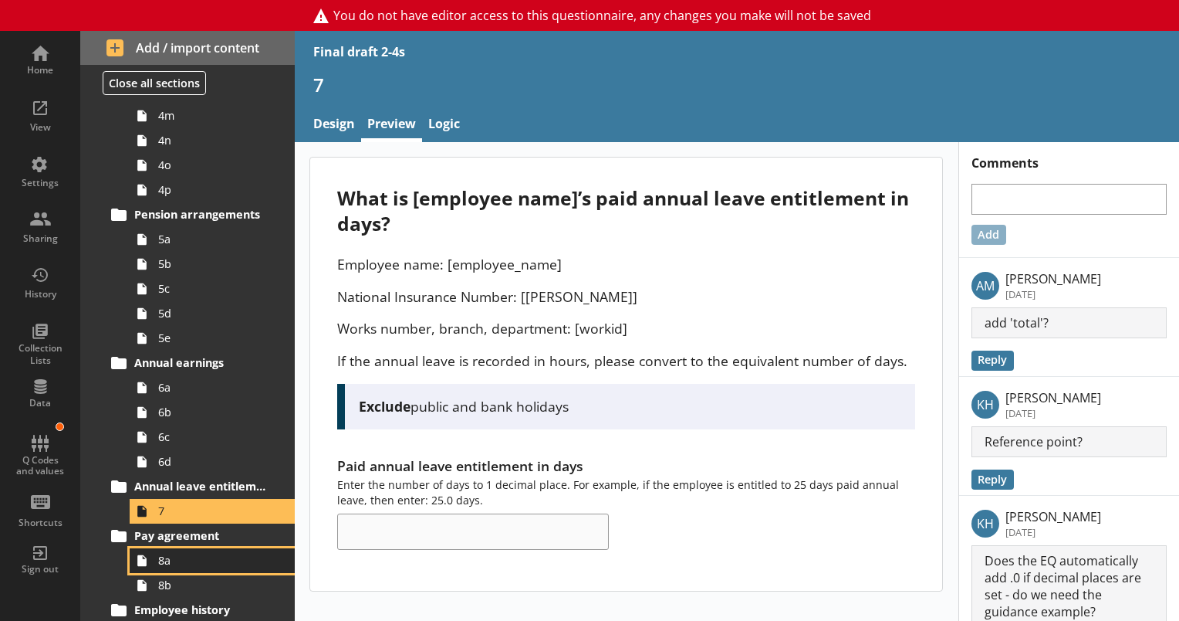
click at [163, 565] on span "8a" at bounding box center [216, 560] width 116 height 15
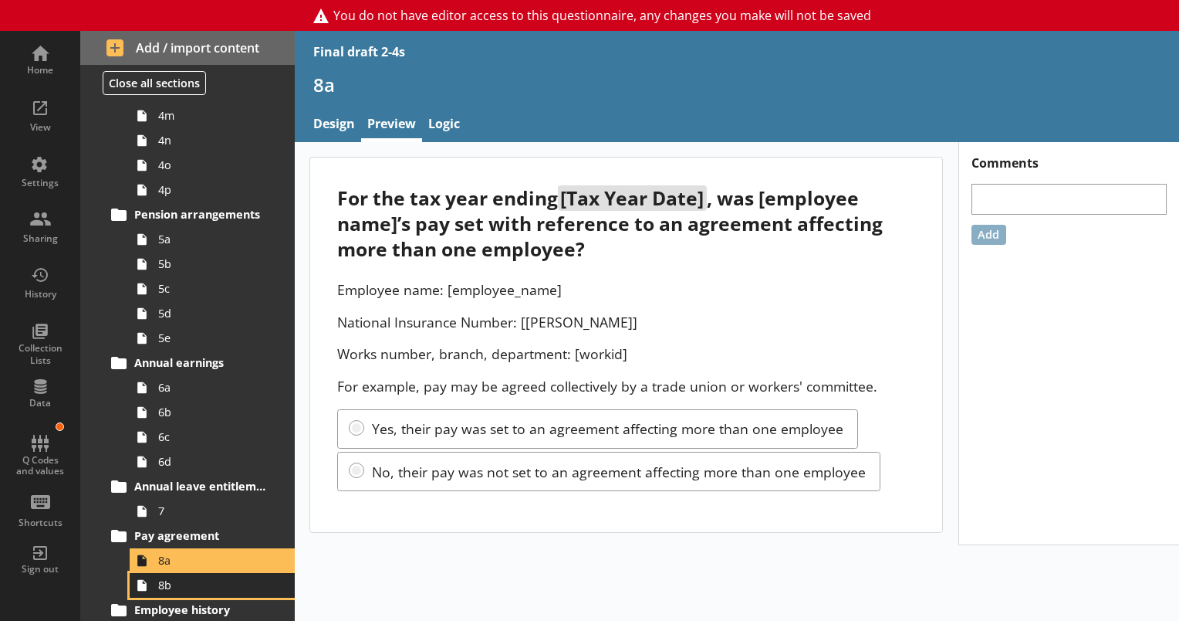
click at [167, 591] on link "8b" at bounding box center [212, 585] width 165 height 25
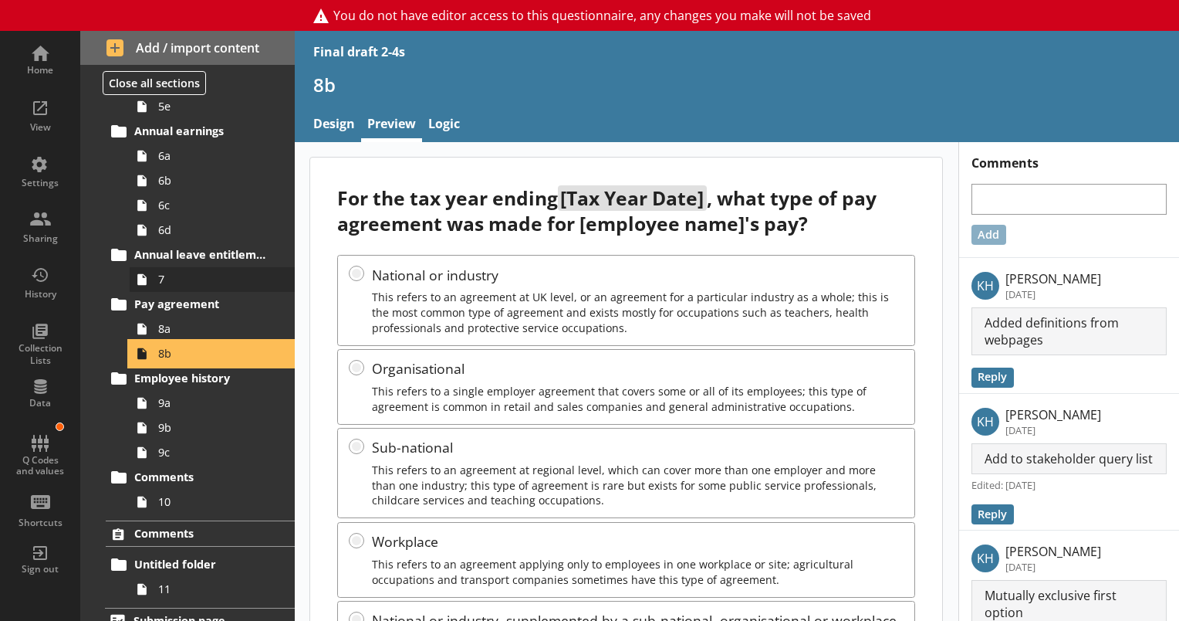
scroll to position [1175, 0]
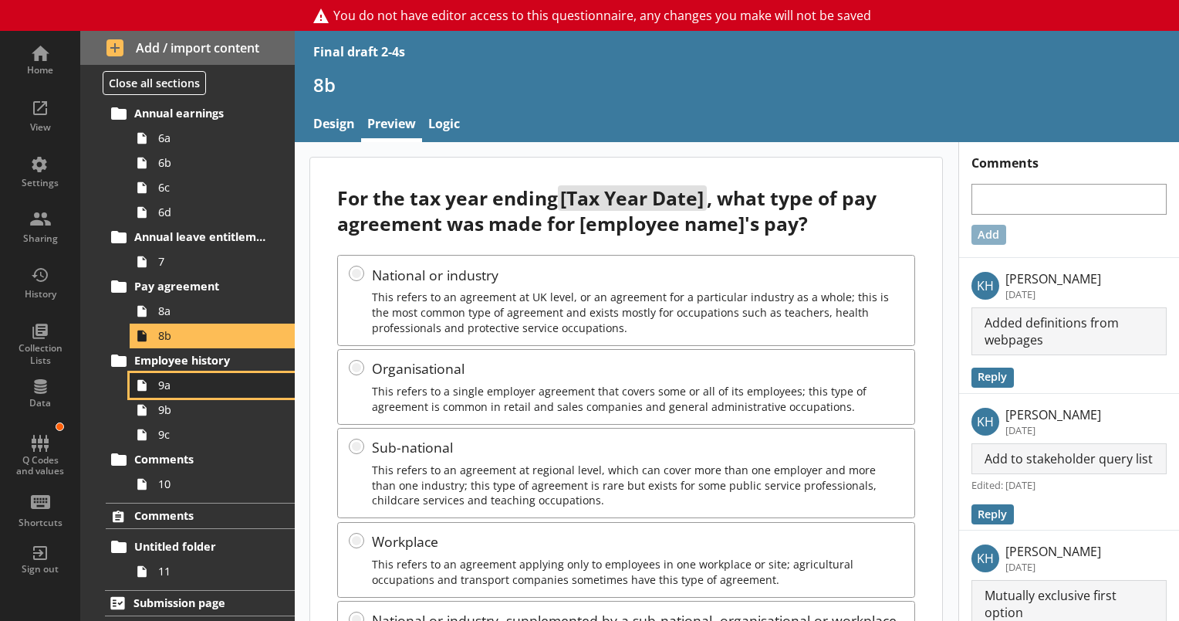
click at [179, 389] on span "9a" at bounding box center [216, 384] width 116 height 15
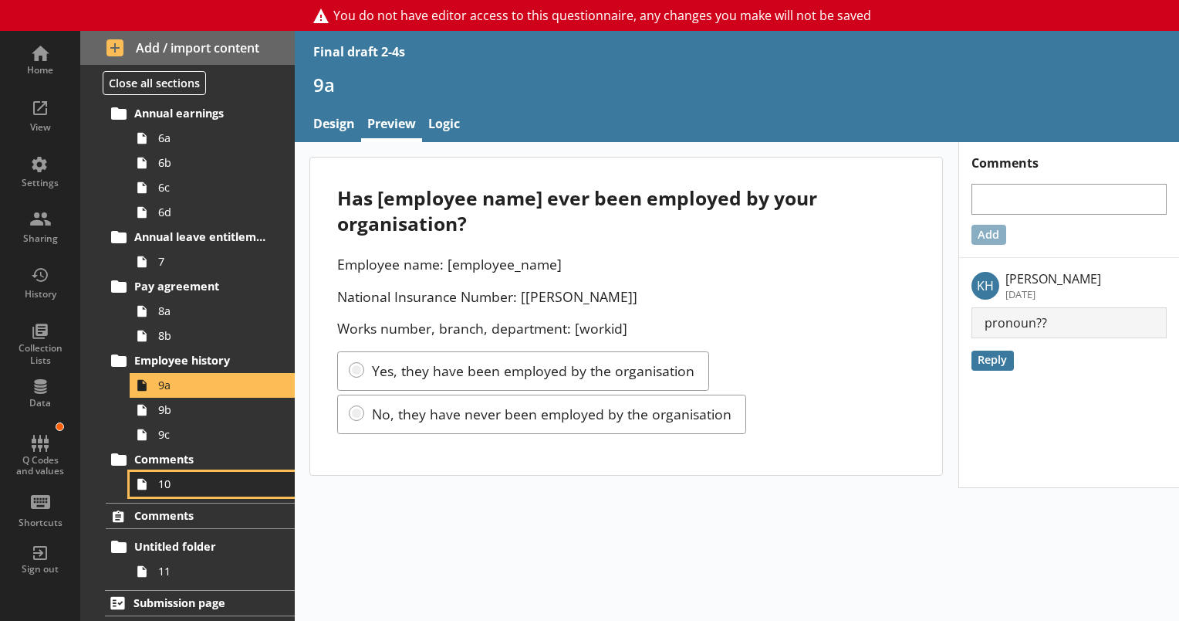
click at [164, 484] on span "10" at bounding box center [216, 483] width 116 height 15
